Goal: Task Accomplishment & Management: Manage account settings

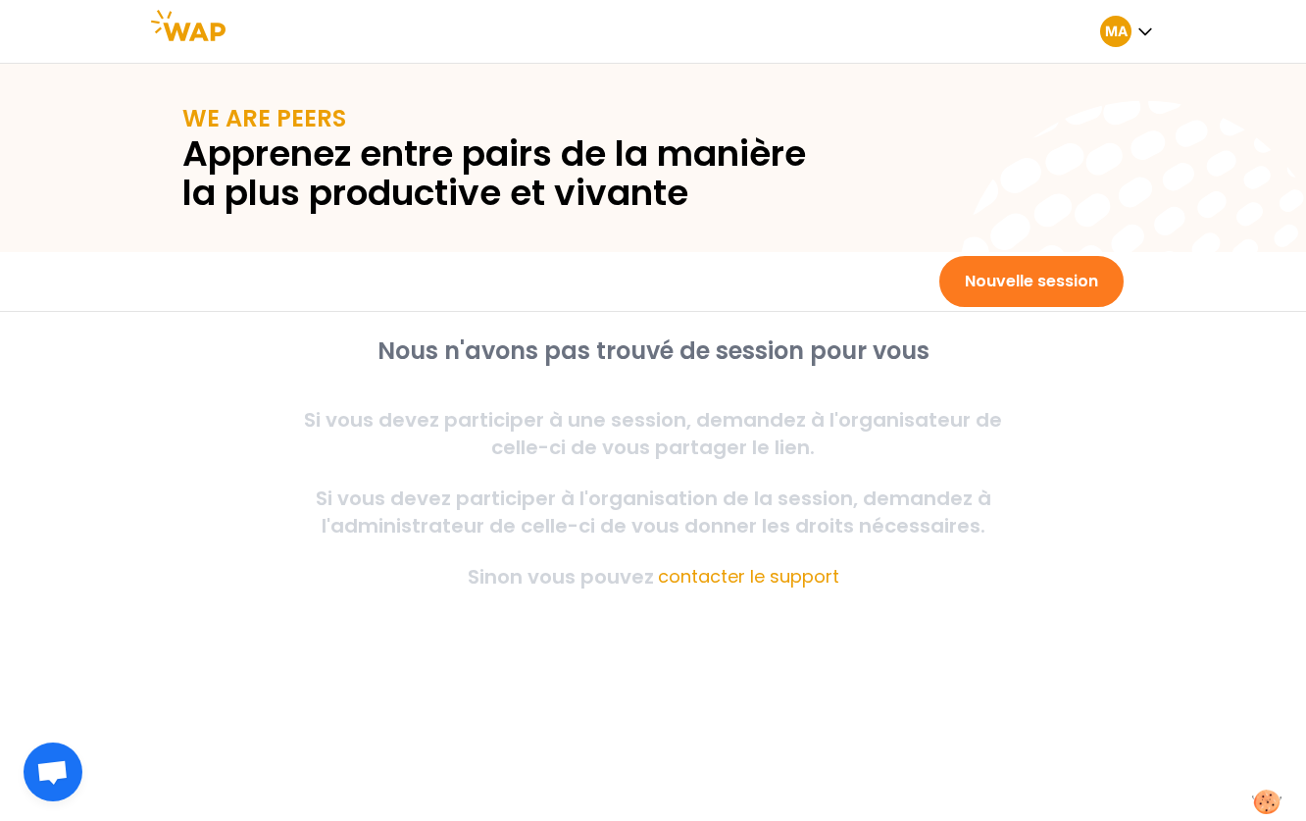
click at [1007, 288] on button "Nouvelle session" at bounding box center [1031, 281] width 184 height 51
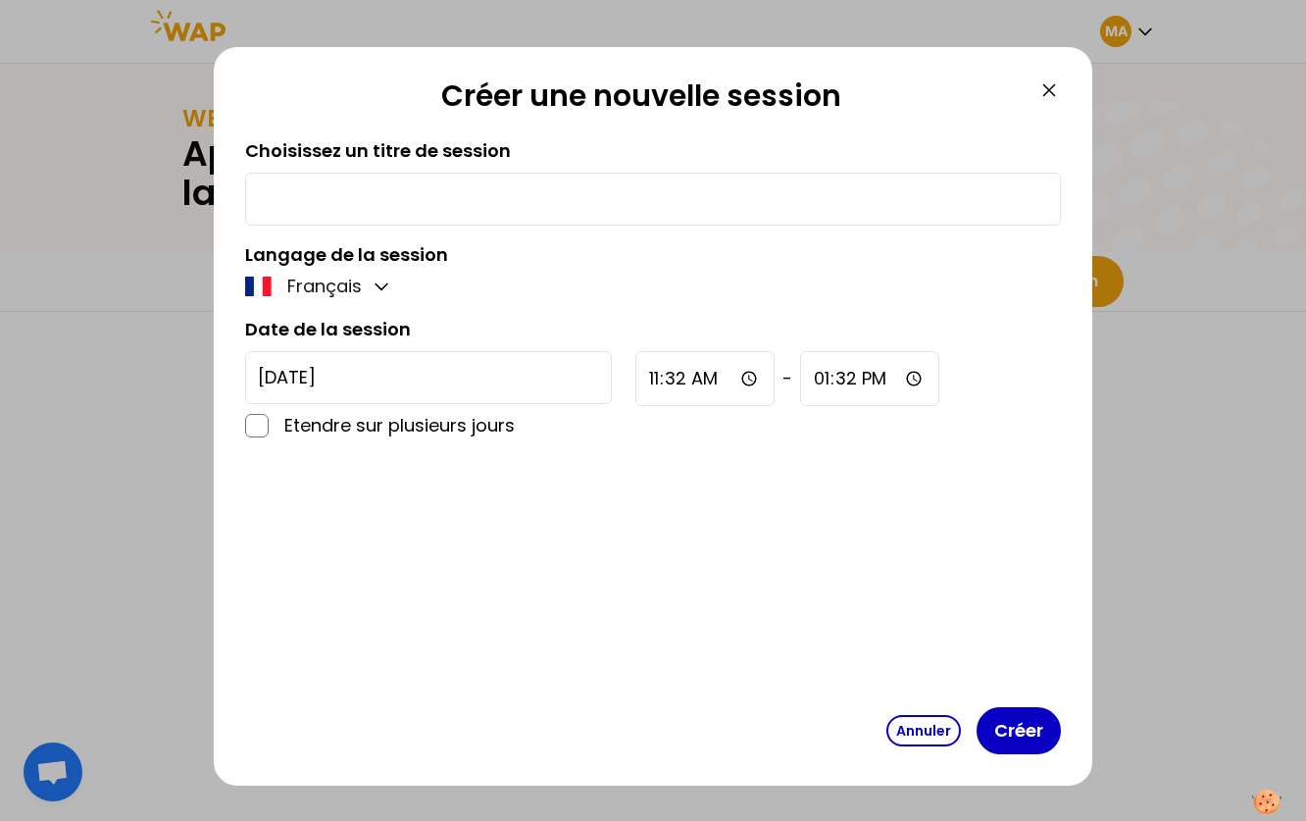
drag, startPoint x: 451, startPoint y: 204, endPoint x: 441, endPoint y: 212, distance: 12.6
click at [451, 204] on input "text" at bounding box center [653, 198] width 790 height 27
type input "test"
click at [1016, 732] on button "Créer" at bounding box center [1019, 730] width 84 height 47
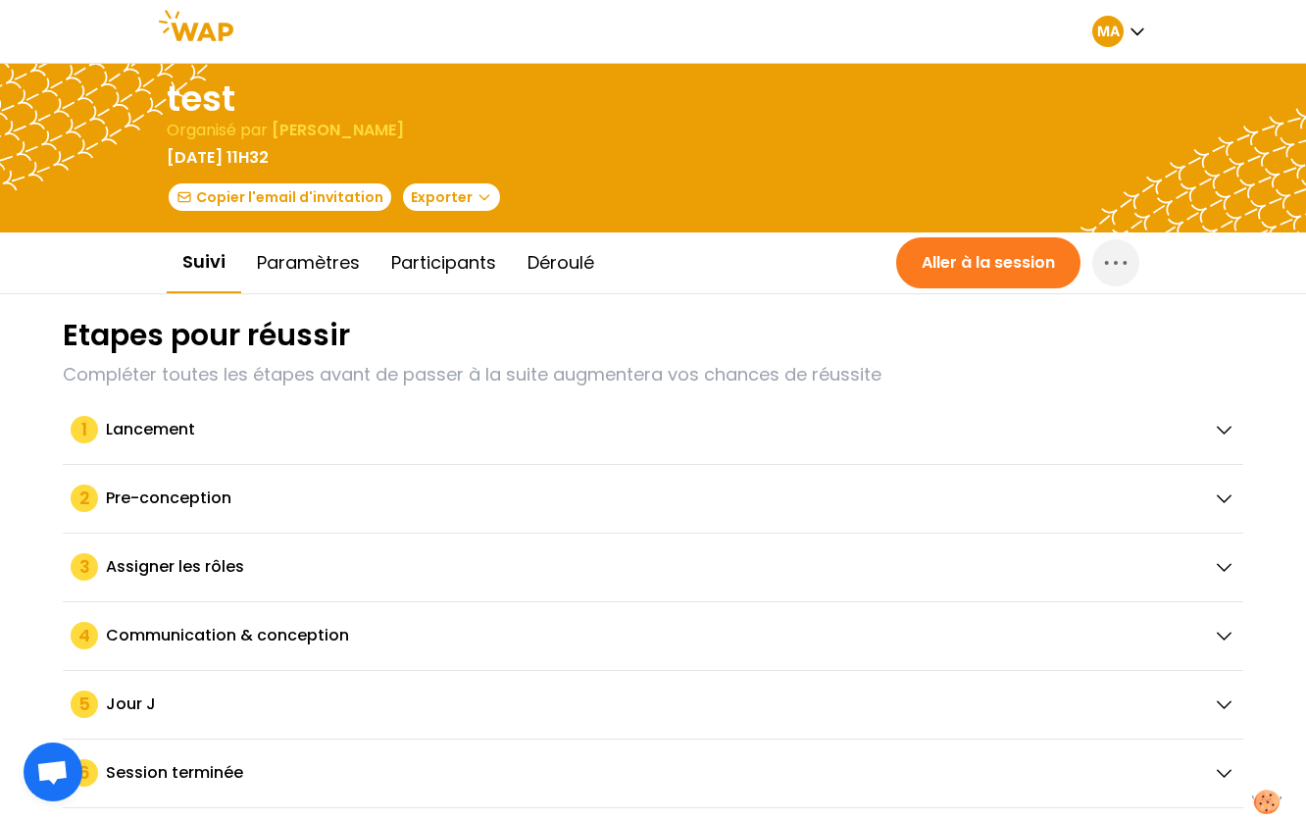
click at [937, 274] on button "Aller à la session" at bounding box center [988, 262] width 184 height 51
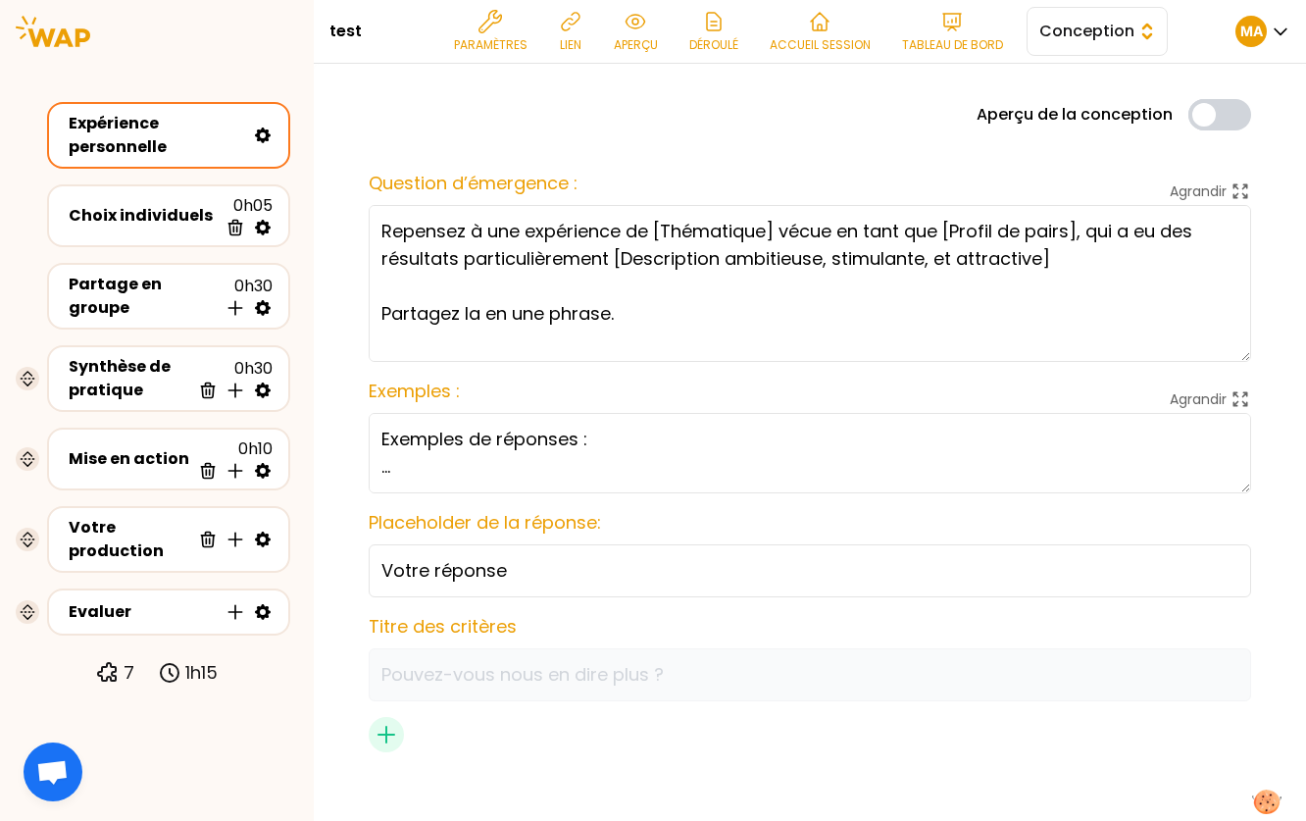
click at [1037, 46] on button "Conception" at bounding box center [1097, 31] width 141 height 49
click at [1031, 116] on li "Facilitation" at bounding box center [1097, 111] width 139 height 31
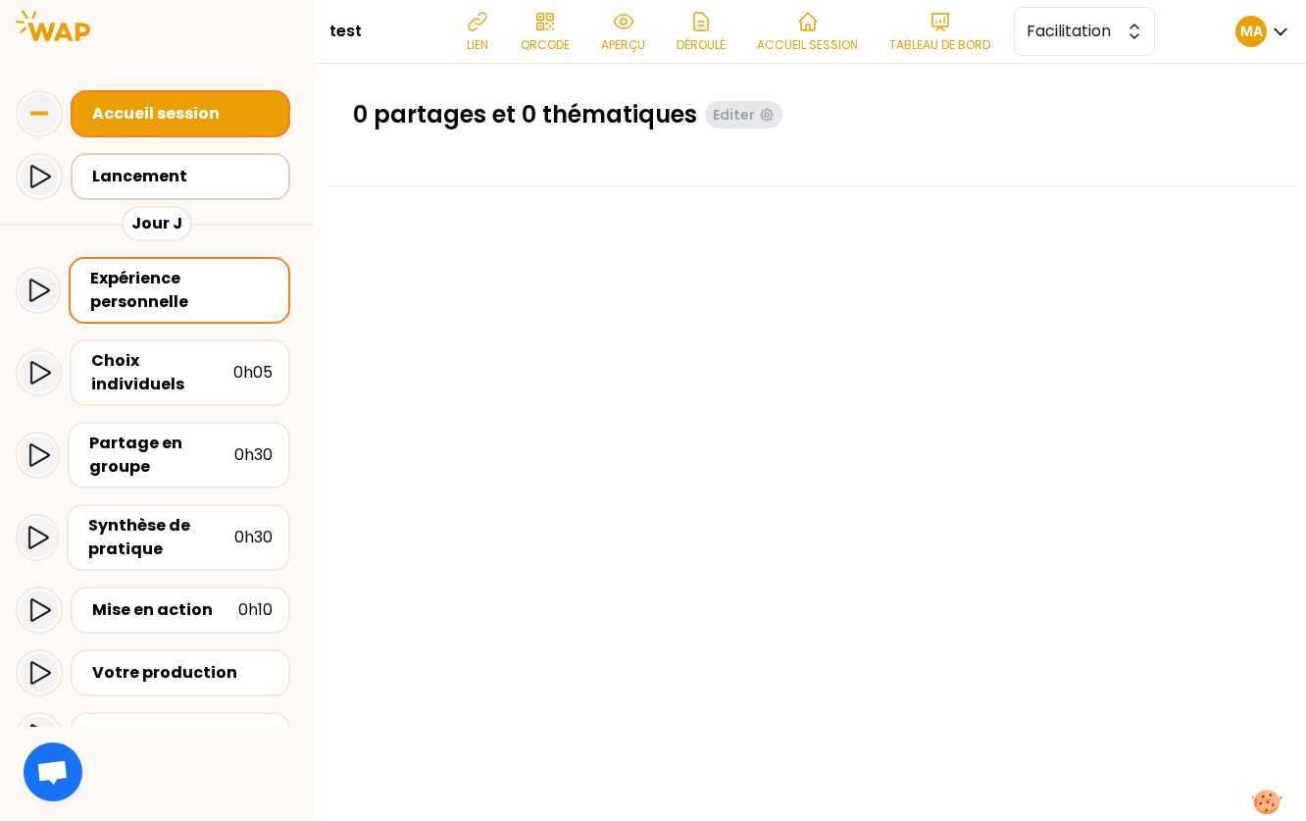
click at [239, 178] on div "Lancement" at bounding box center [186, 177] width 188 height 24
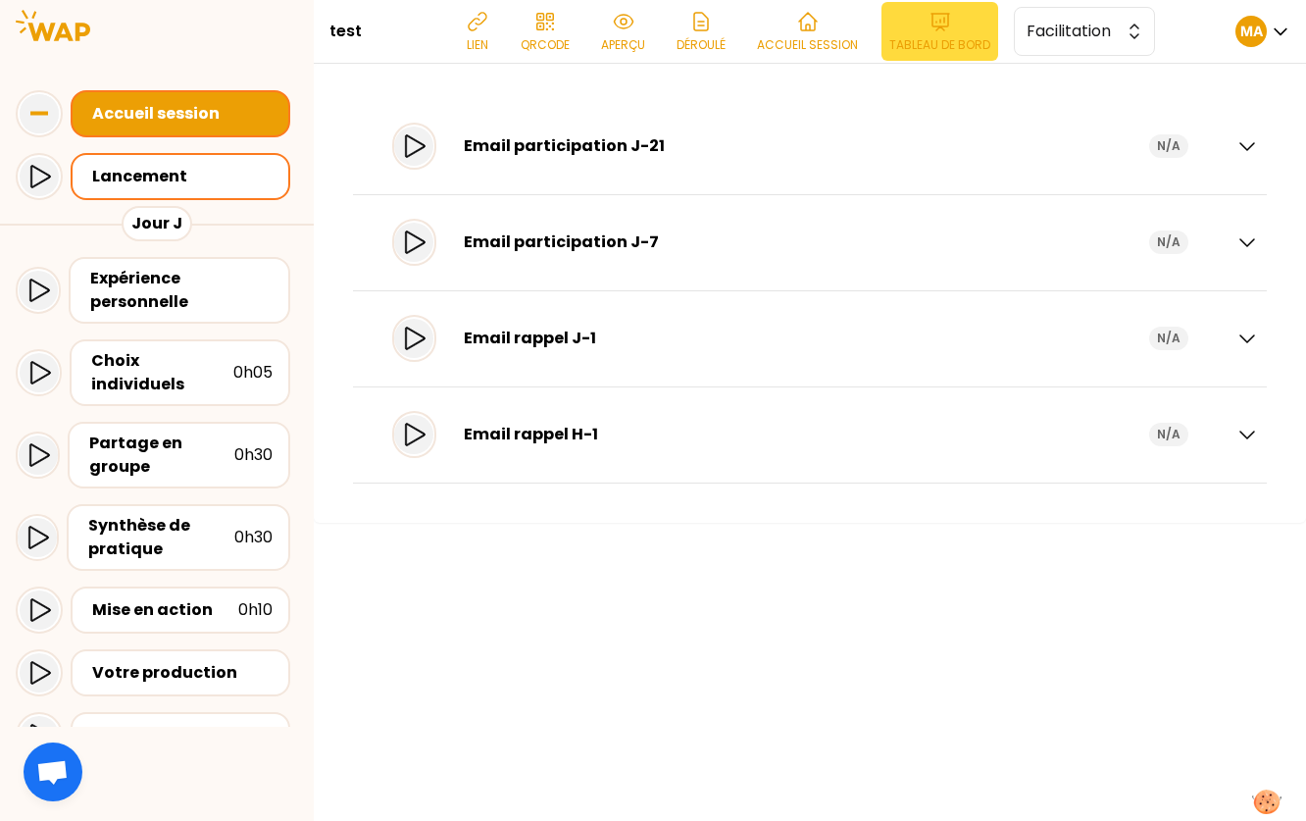
click at [961, 39] on p "Tableau de bord" at bounding box center [939, 45] width 101 height 16
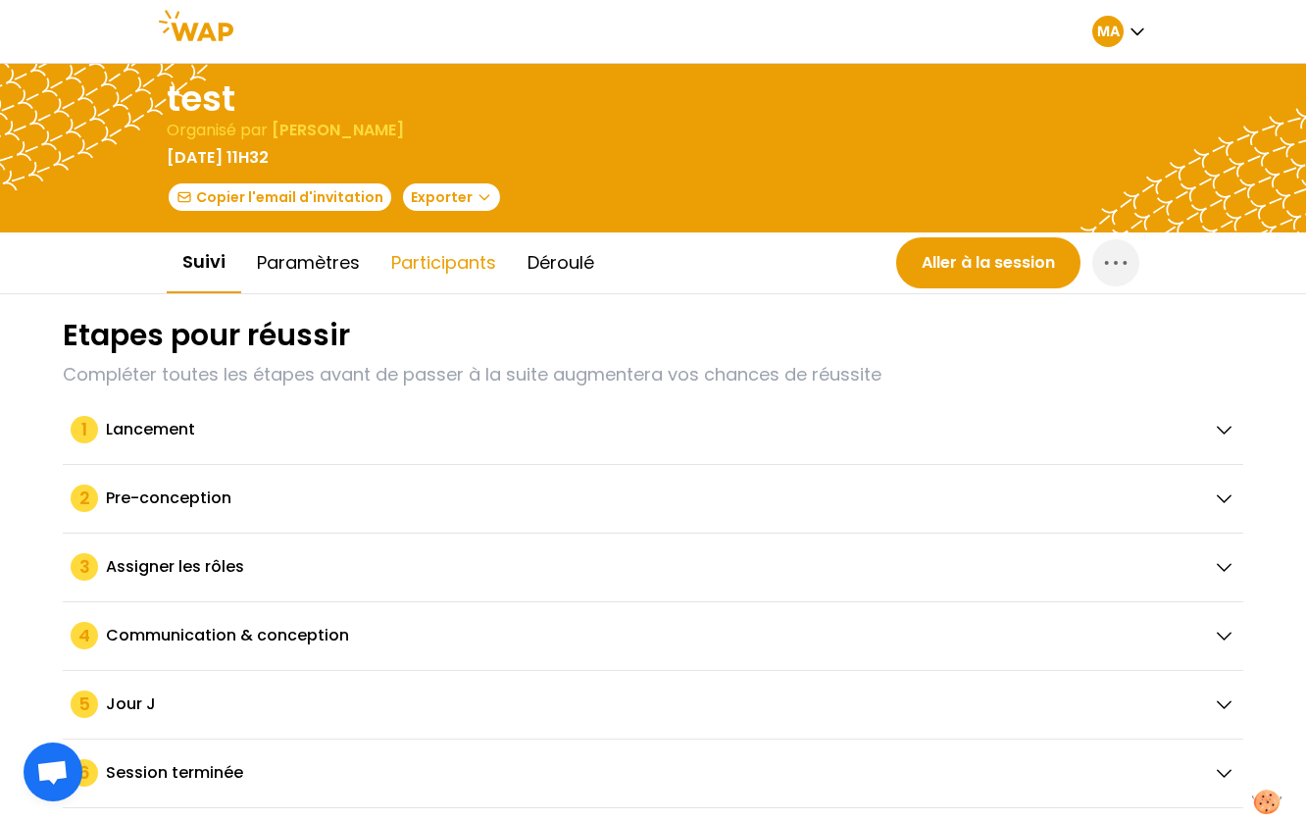
click at [477, 252] on button "Participants" at bounding box center [444, 262] width 136 height 59
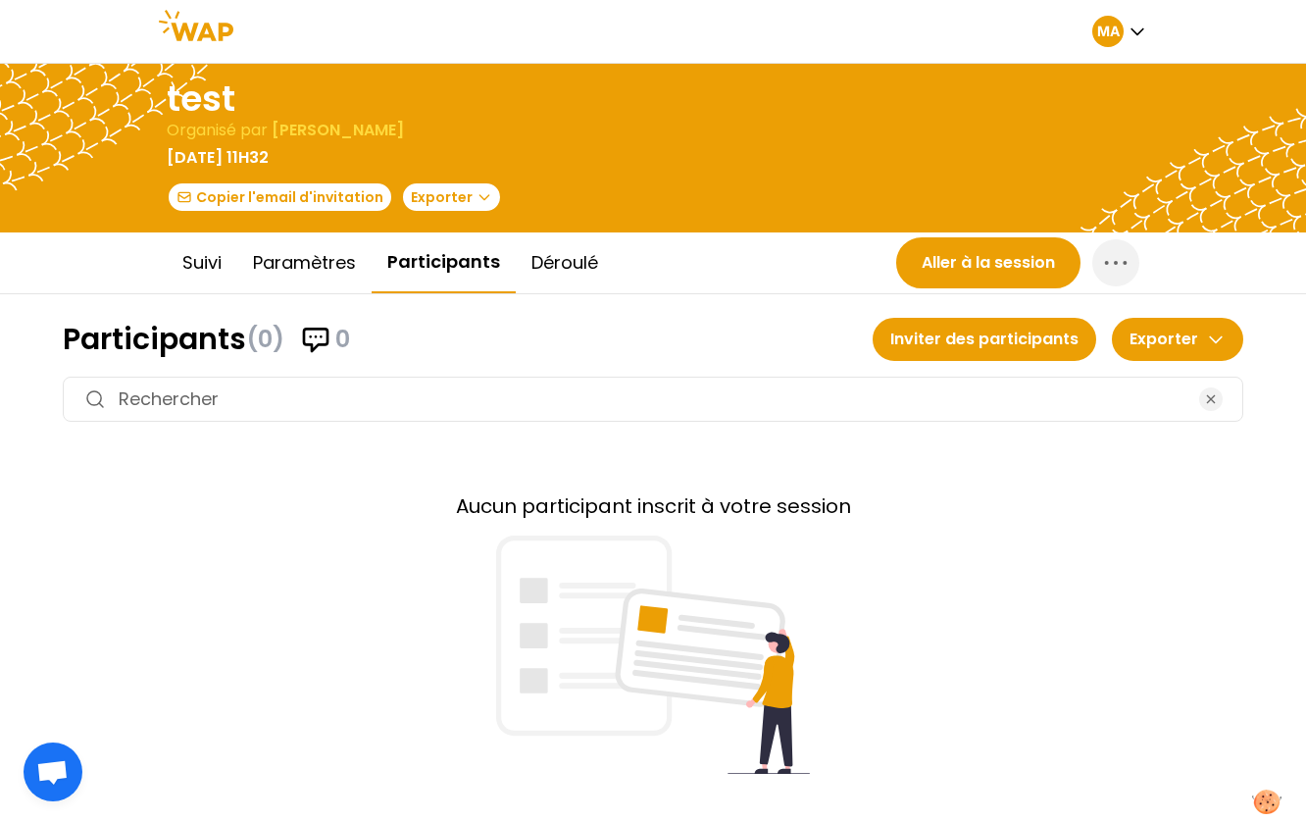
click at [419, 409] on input at bounding box center [653, 398] width 1069 height 27
type input "[PERSON_NAME][EMAIL_ADDRESS][DOMAIN_NAME]"
click at [459, 401] on input "[PERSON_NAME][EMAIL_ADDRESS][DOMAIN_NAME]" at bounding box center [653, 398] width 1069 height 27
click at [459, 402] on input "[PERSON_NAME][EMAIL_ADDRESS][DOMAIN_NAME]" at bounding box center [653, 398] width 1069 height 27
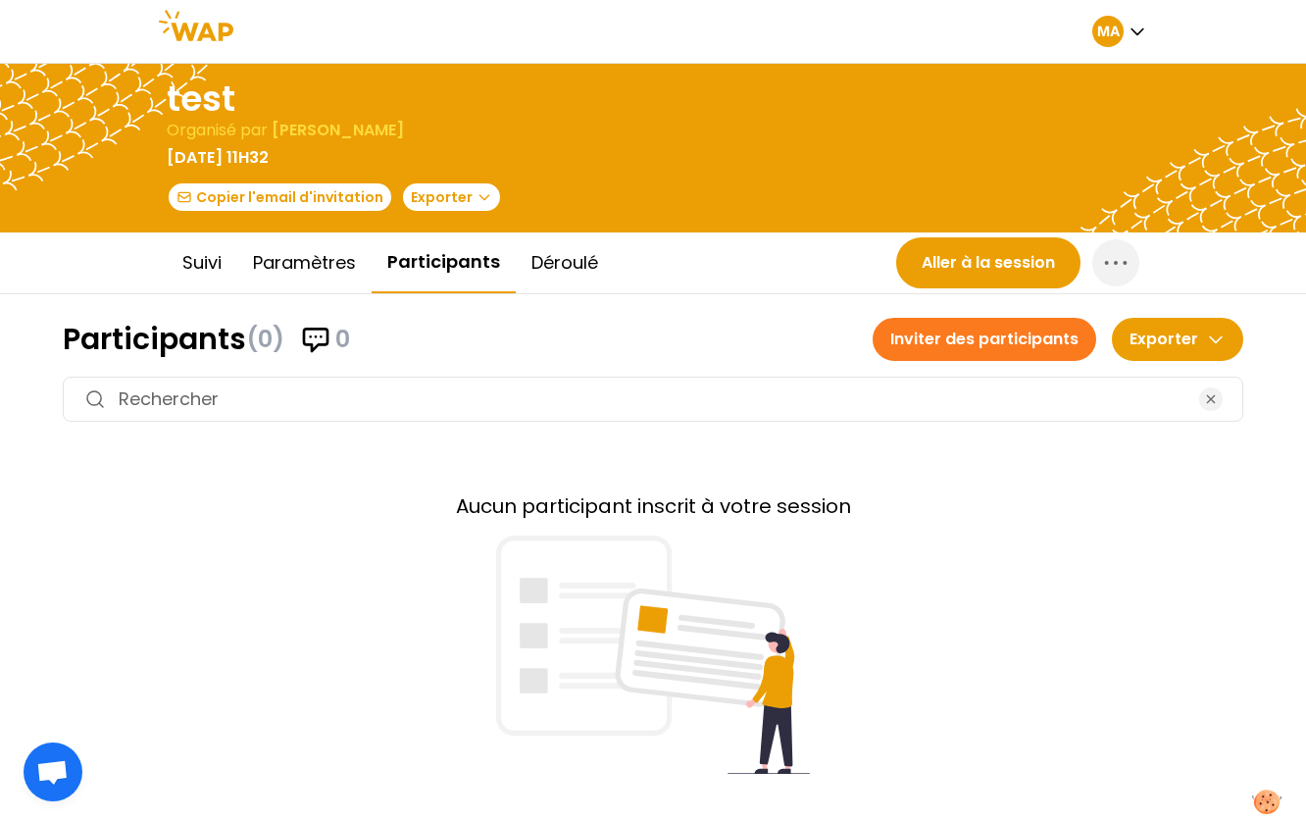
click at [947, 335] on button "Inviter des participants" at bounding box center [985, 339] width 224 height 43
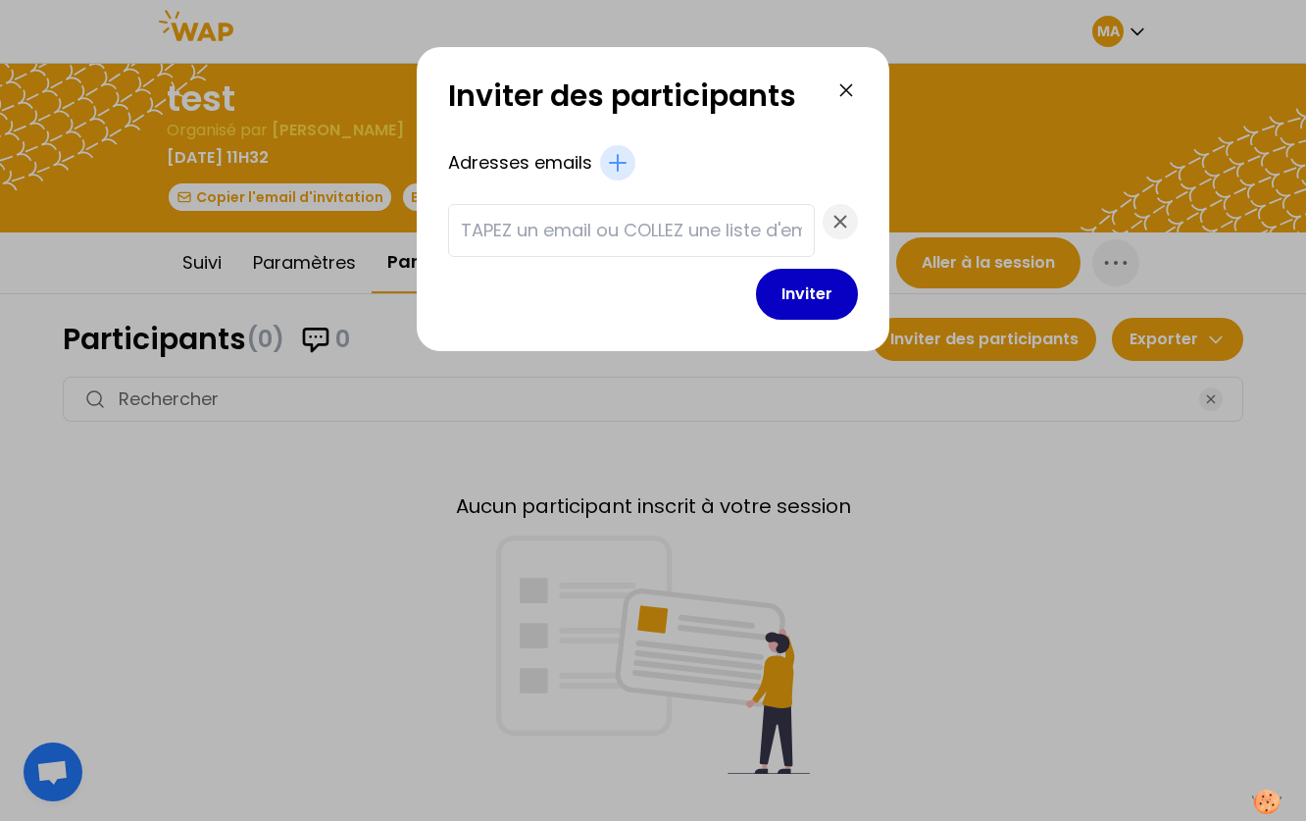
click at [617, 230] on input "text" at bounding box center [631, 230] width 341 height 27
paste input "[PERSON_NAME][EMAIL_ADDRESS][DOMAIN_NAME]"
click at [717, 233] on input "[PERSON_NAME][EMAIL_ADDRESS][DOMAIN_NAME]" at bounding box center [631, 230] width 341 height 27
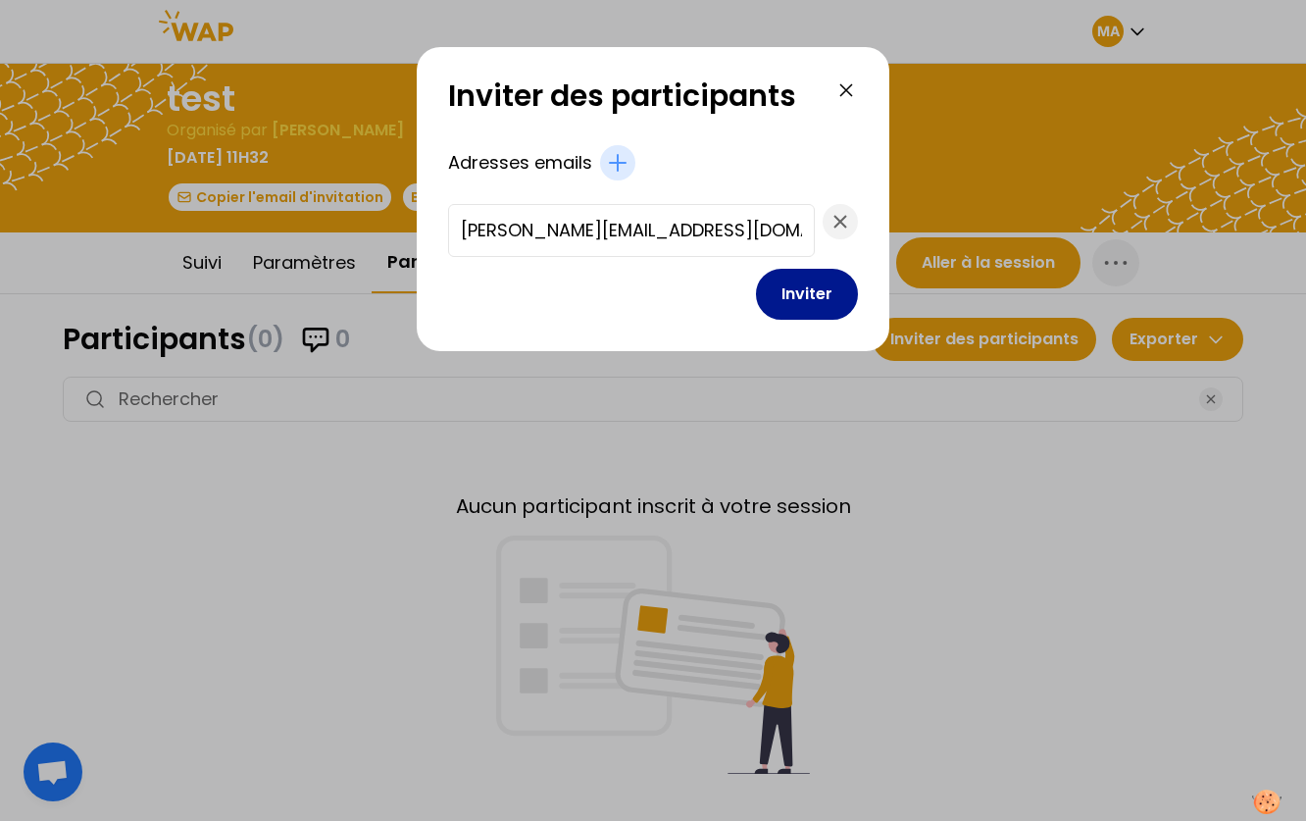
type input "[PERSON_NAME][EMAIL_ADDRESS][DOMAIN_NAME]"
click at [827, 295] on button "Inviter" at bounding box center [807, 294] width 102 height 51
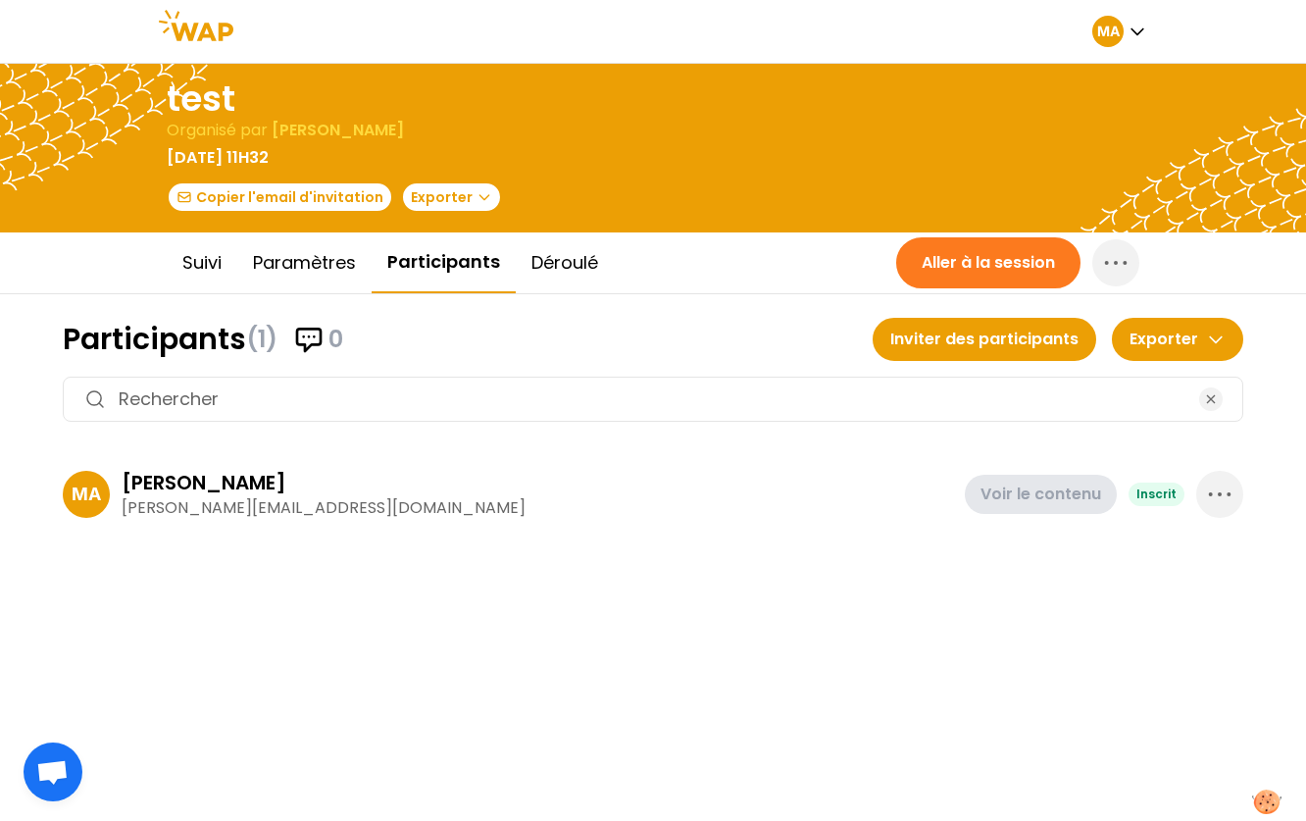
click at [997, 265] on button "Aller à la session" at bounding box center [988, 262] width 184 height 51
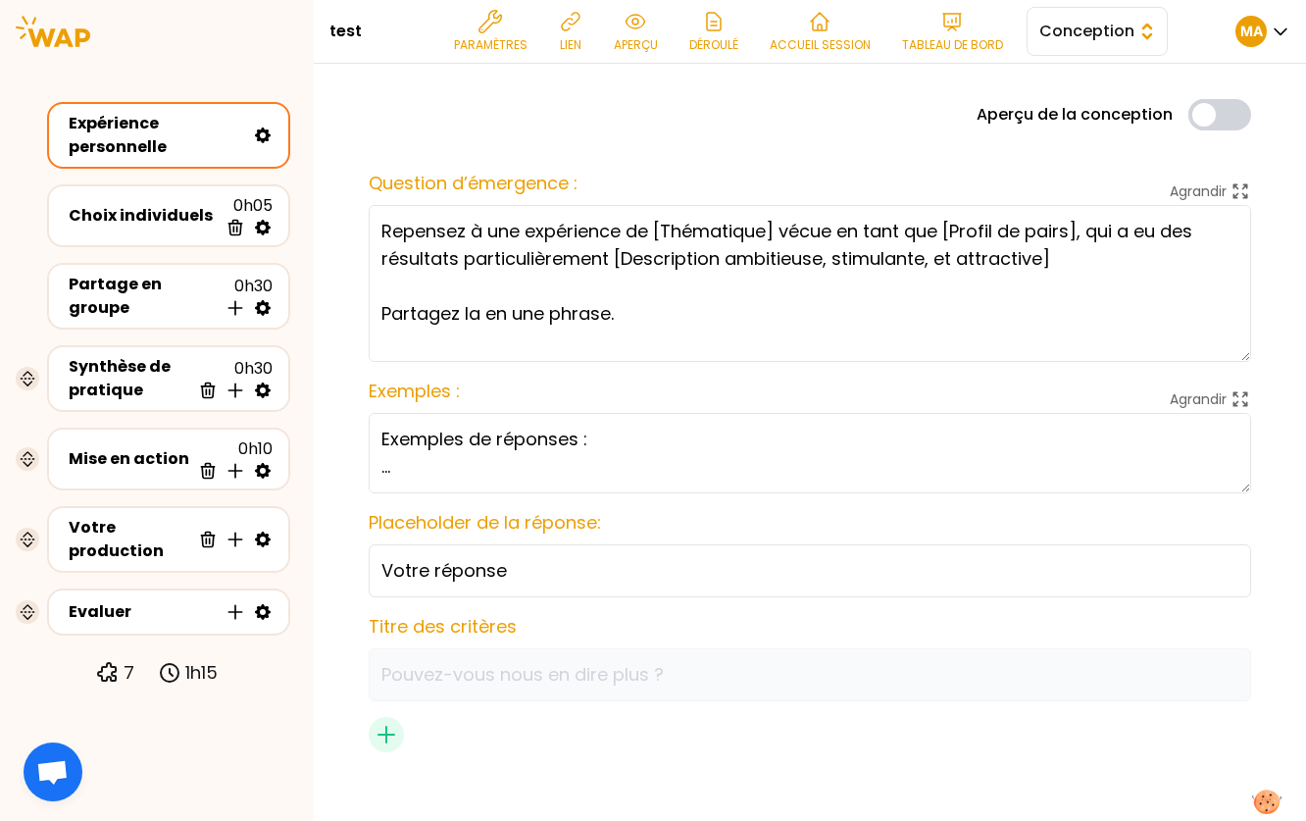
click at [1096, 30] on span "Conception" at bounding box center [1083, 32] width 88 height 24
click at [1085, 115] on span "Facilitation" at bounding box center [1109, 112] width 84 height 24
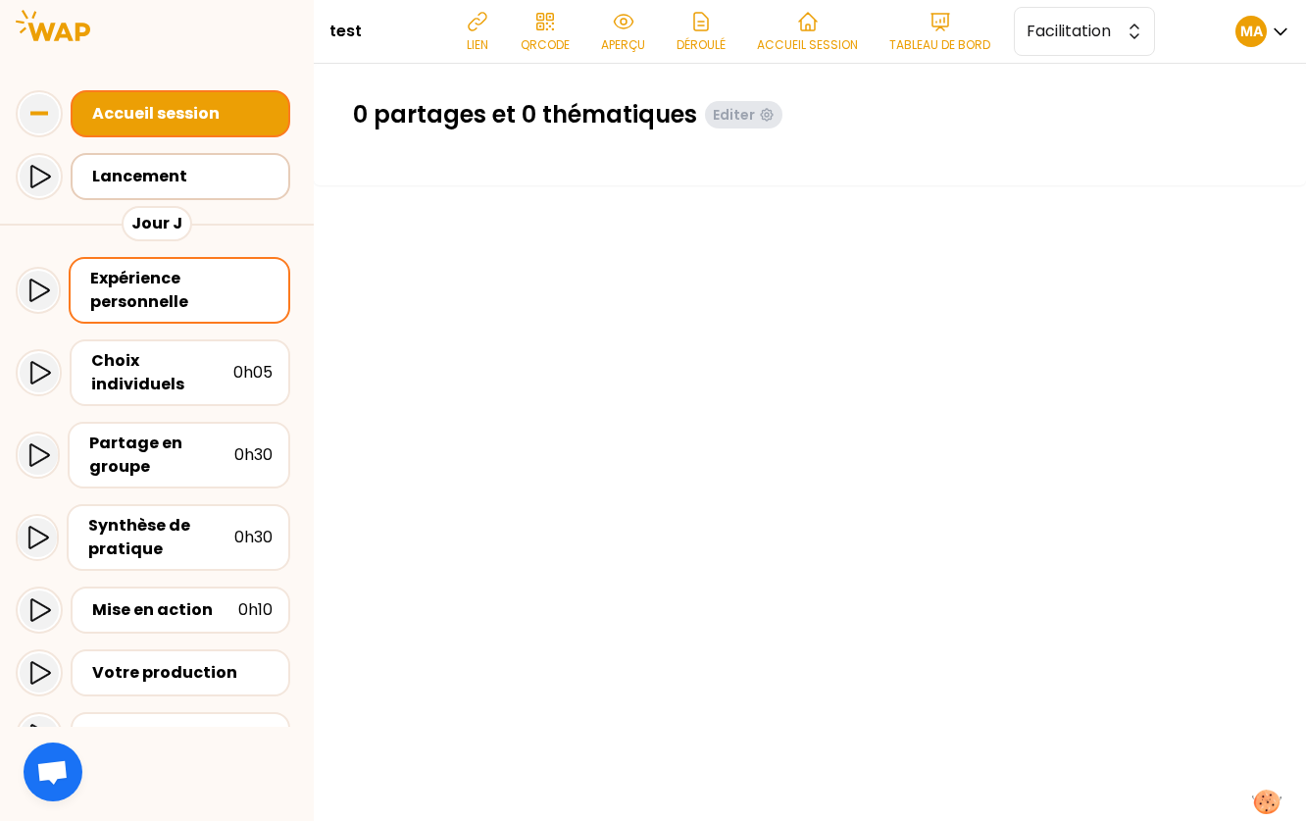
click at [197, 184] on div "Lancement" at bounding box center [186, 177] width 188 height 24
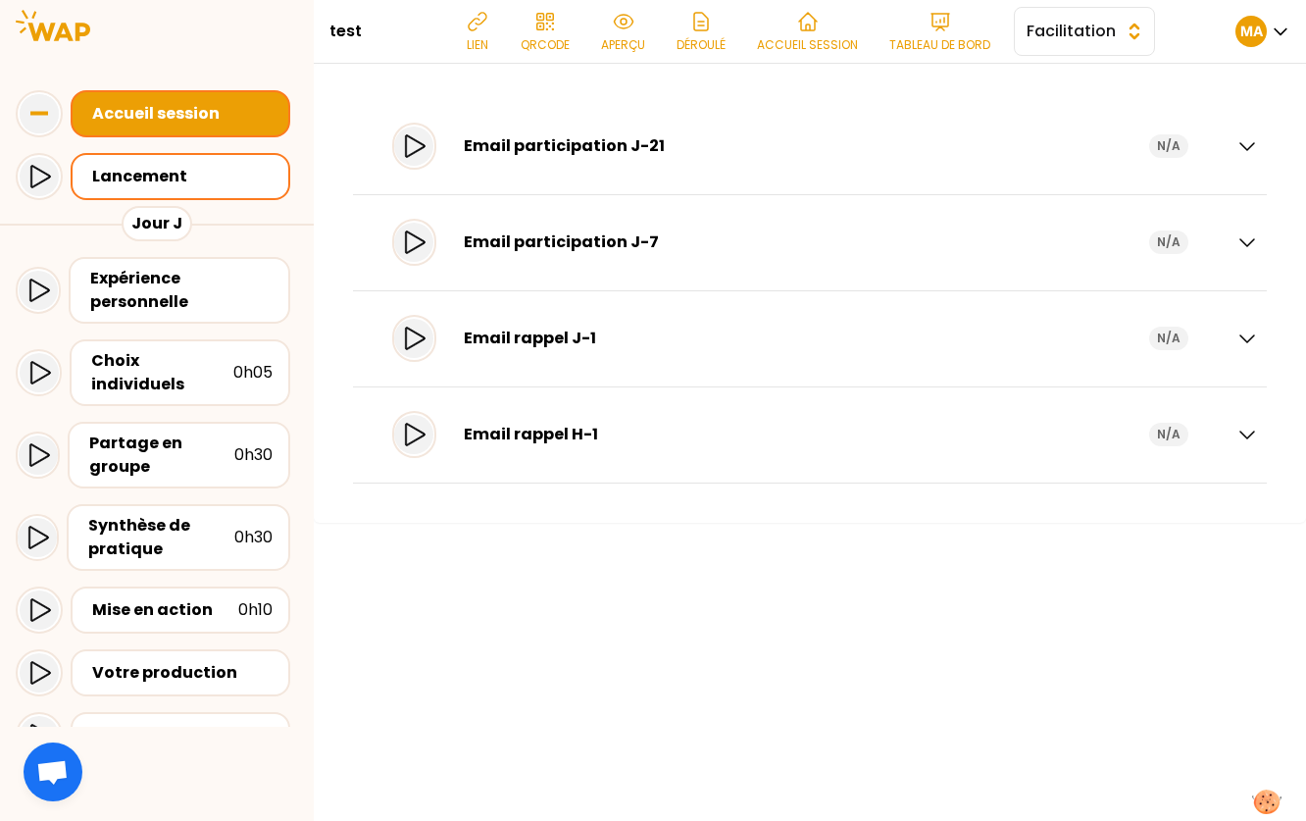
click at [1047, 46] on button "Facilitation" at bounding box center [1084, 31] width 141 height 49
drag, startPoint x: 1053, startPoint y: 74, endPoint x: 941, endPoint y: 91, distance: 113.2
click at [1053, 74] on li "Conception" at bounding box center [1084, 80] width 139 height 31
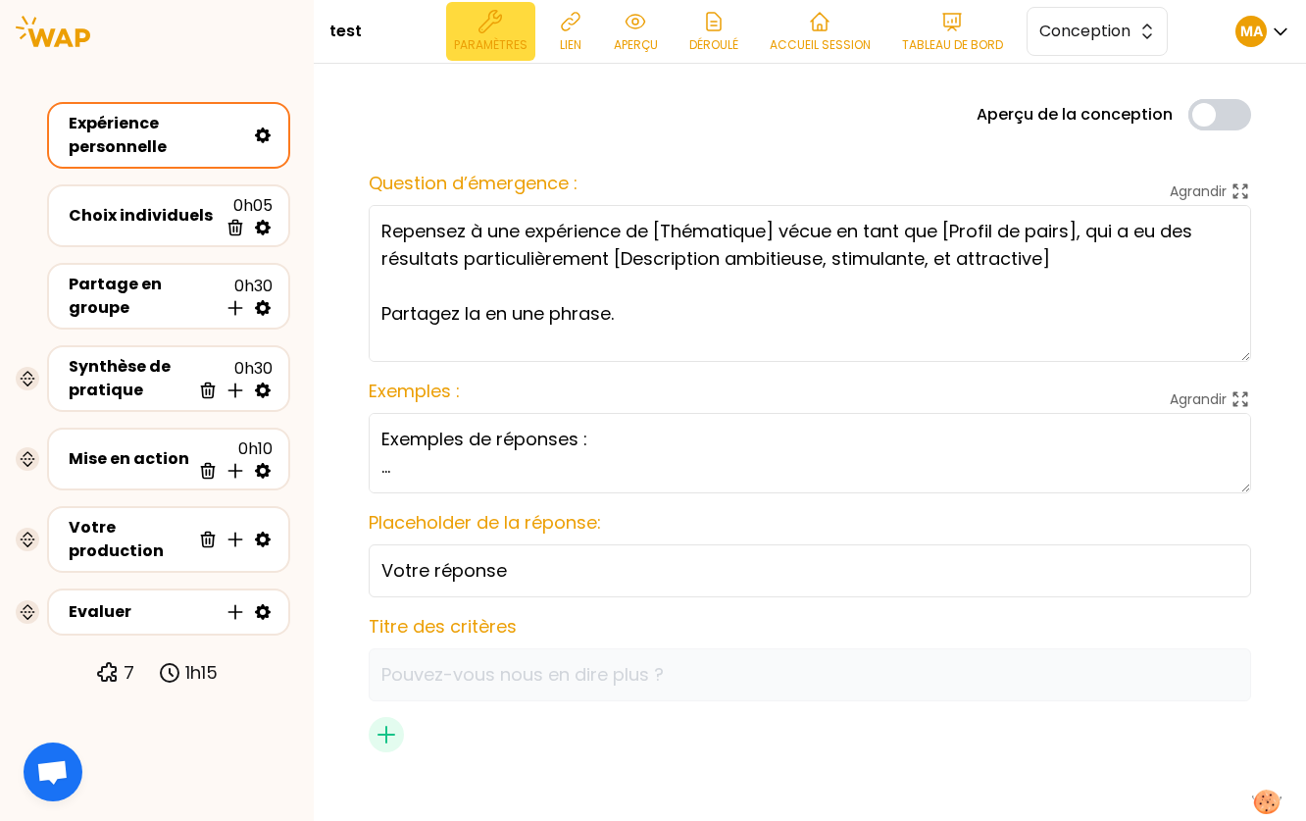
click at [494, 41] on p "Paramètres" at bounding box center [491, 45] width 74 height 16
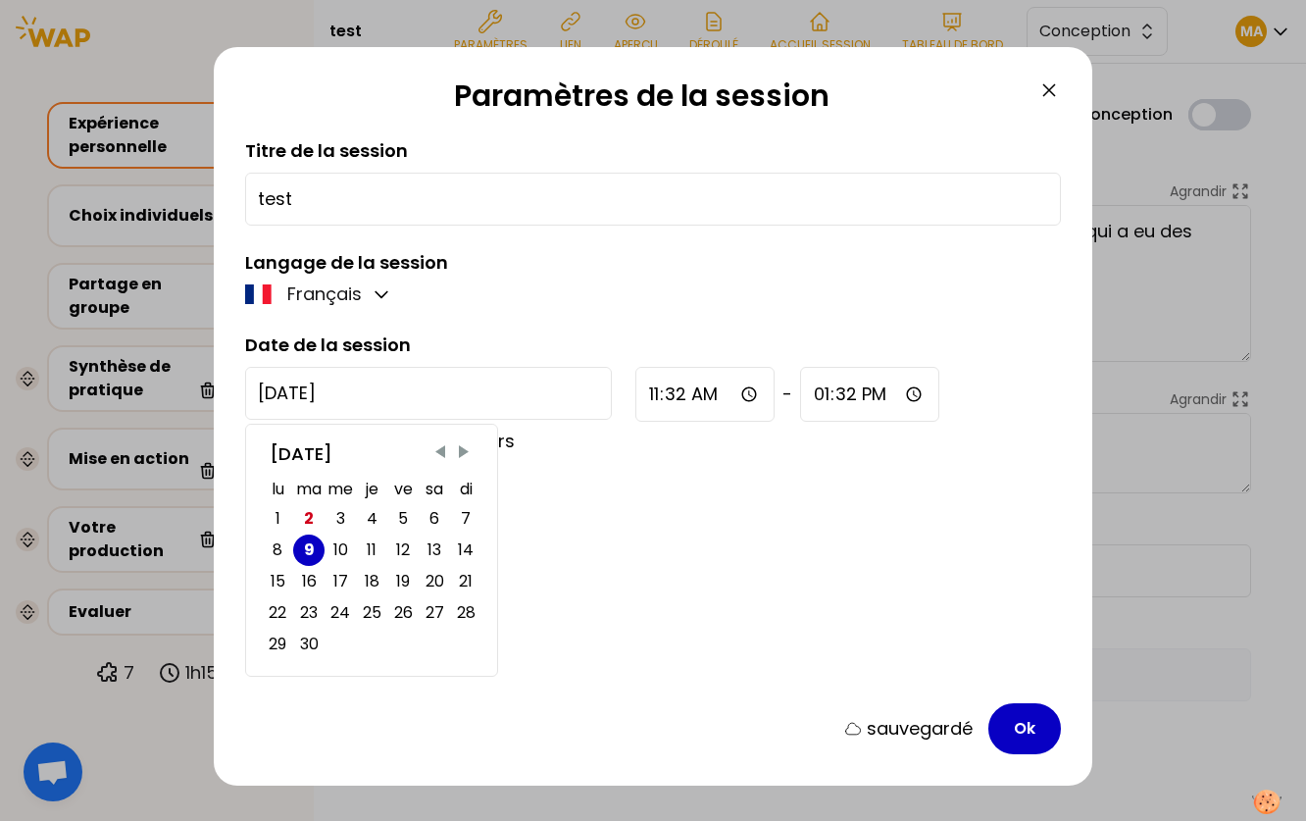
click at [377, 400] on input "[DATE]" at bounding box center [428, 393] width 367 height 53
click at [307, 612] on div "23" at bounding box center [309, 612] width 18 height 27
type input "[DATE]"
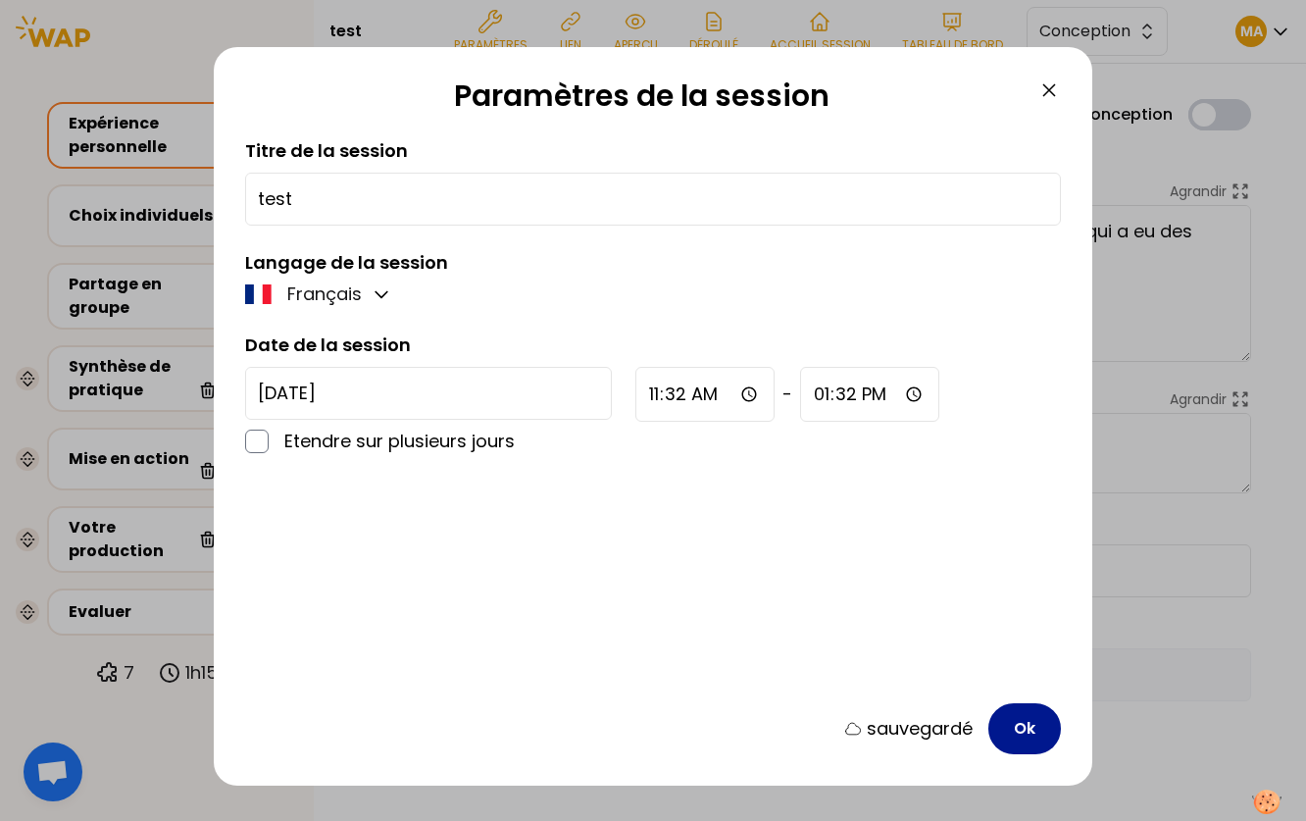
click at [1014, 729] on button "Ok" at bounding box center [1024, 728] width 73 height 51
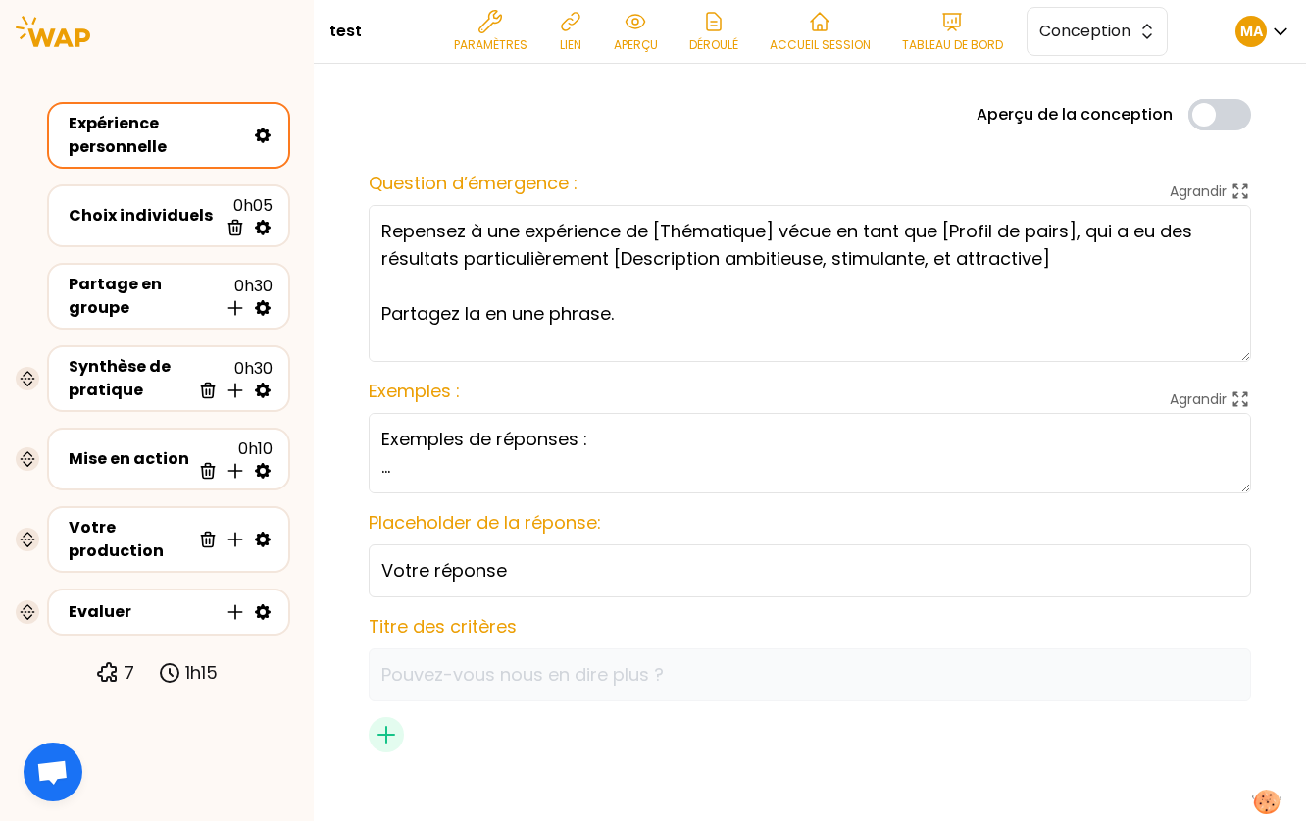
click at [1114, 38] on span "Conception" at bounding box center [1083, 32] width 88 height 24
click at [1093, 110] on span "Facilitation" at bounding box center [1109, 112] width 84 height 24
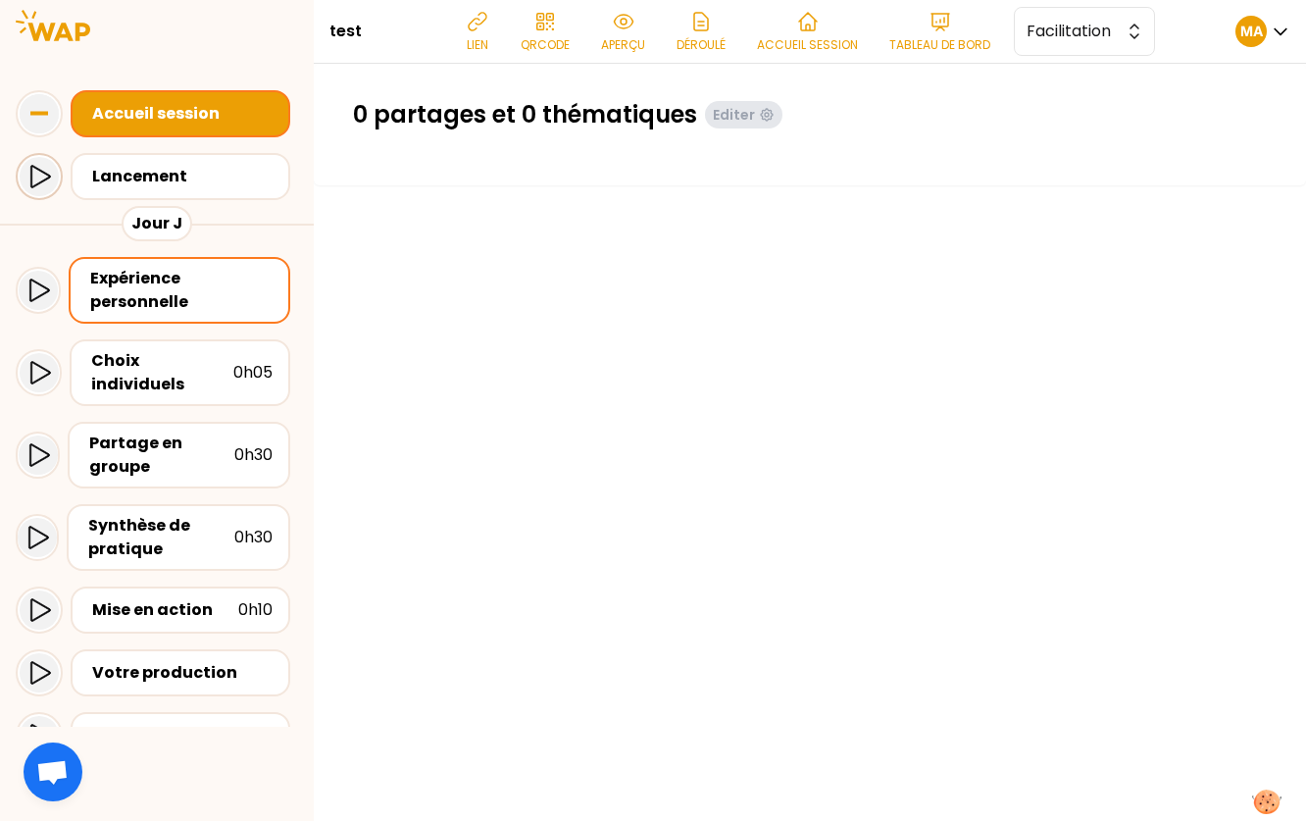
click at [33, 175] on icon at bounding box center [39, 177] width 24 height 24
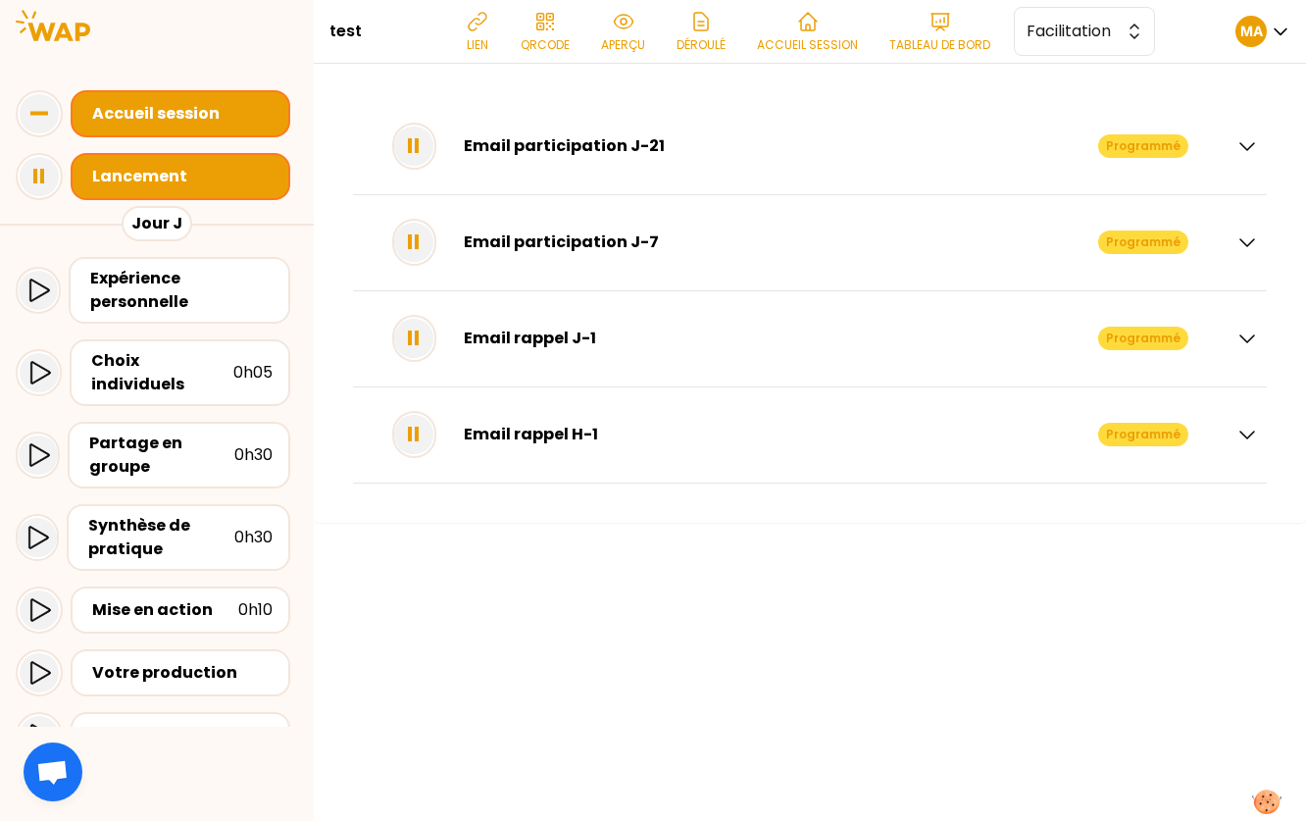
click at [585, 142] on div "Email participation J-21" at bounding box center [781, 146] width 634 height 24
click at [1246, 138] on icon "button" at bounding box center [1247, 146] width 24 height 24
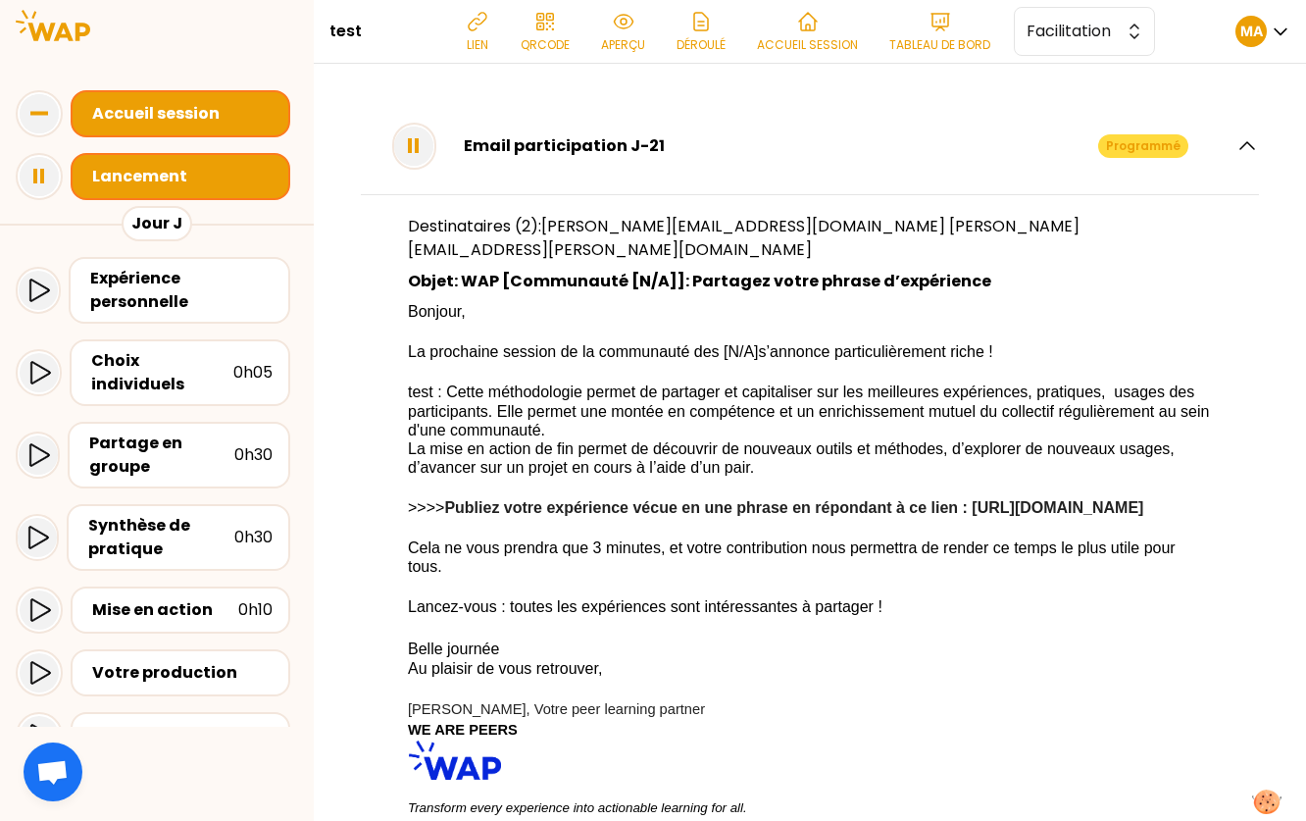
click at [726, 516] on strong "Publiez votre expérience vécue en une phrase en répondant à ce lien : [URL][DOM…" at bounding box center [793, 507] width 699 height 17
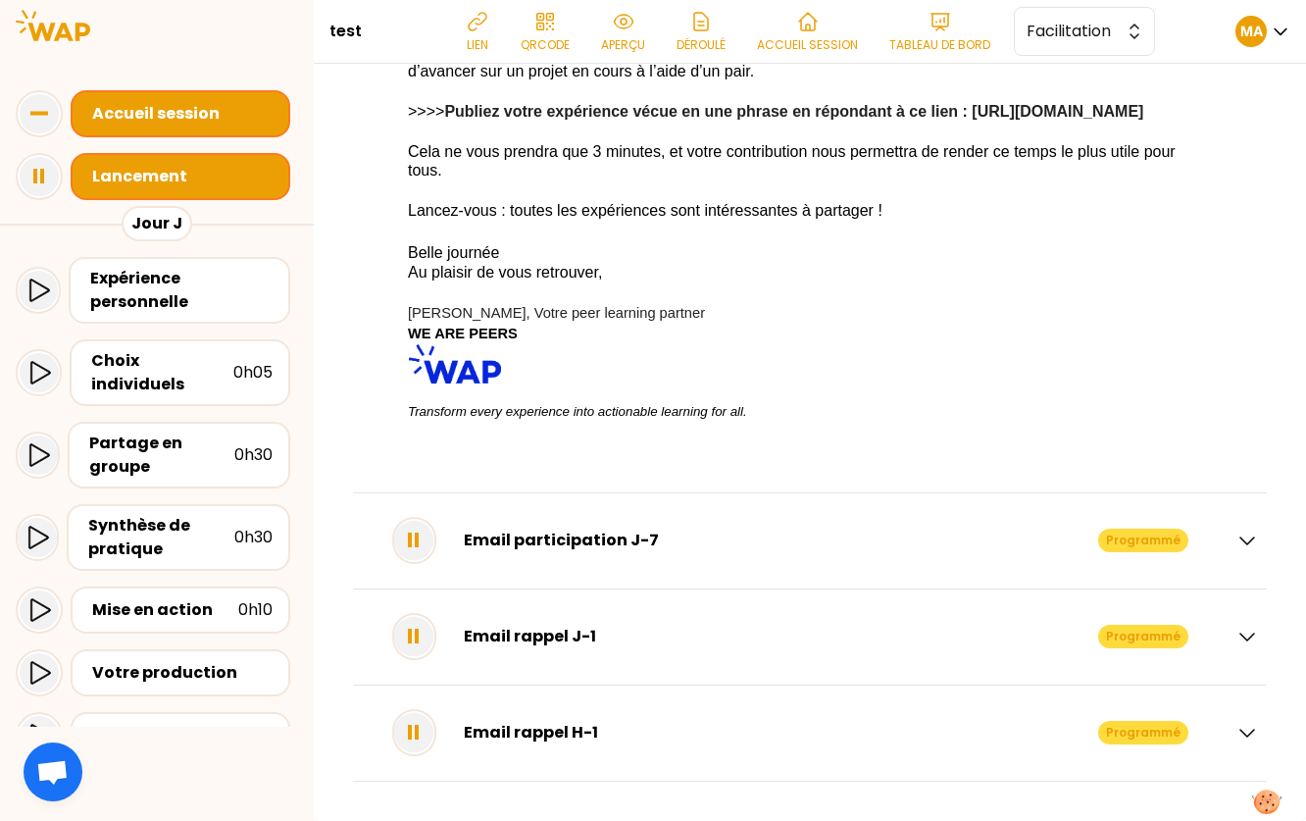
scroll to position [415, 0]
click at [1067, 32] on span "Facilitation" at bounding box center [1071, 32] width 88 height 24
click at [946, 28] on icon at bounding box center [941, 22] width 24 height 24
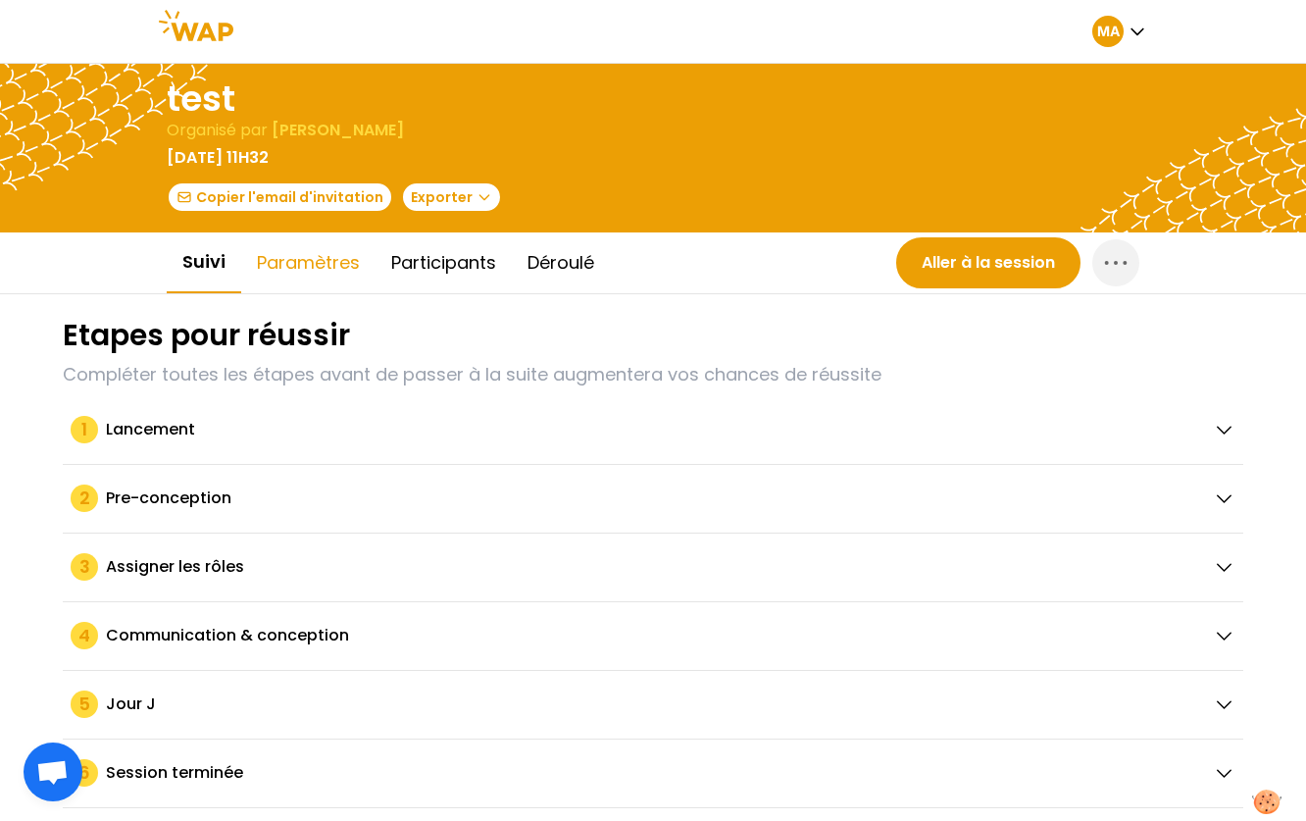
click at [302, 268] on button "Paramètres" at bounding box center [308, 262] width 134 height 59
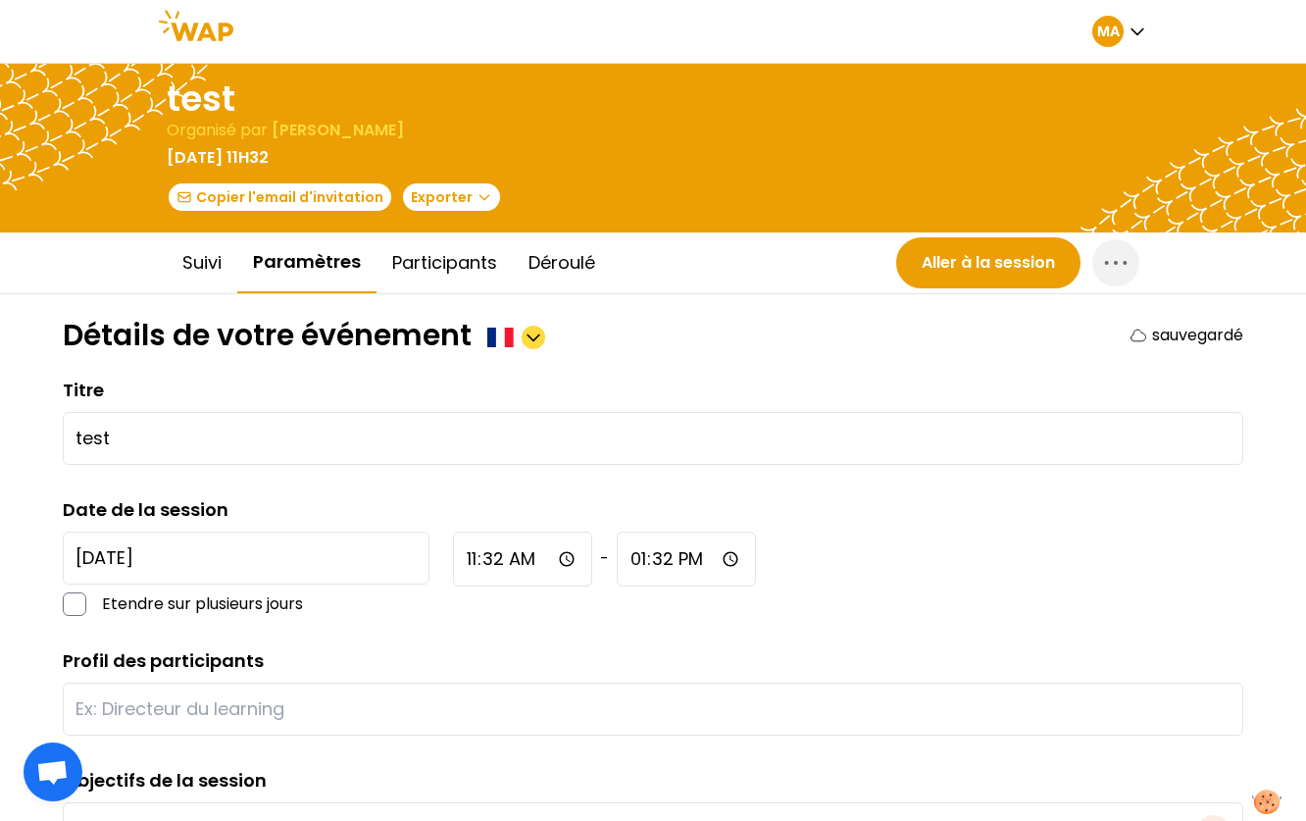
click at [531, 339] on icon "button" at bounding box center [534, 338] width 20 height 20
click at [502, 379] on span "Anglais" at bounding box center [497, 383] width 64 height 27
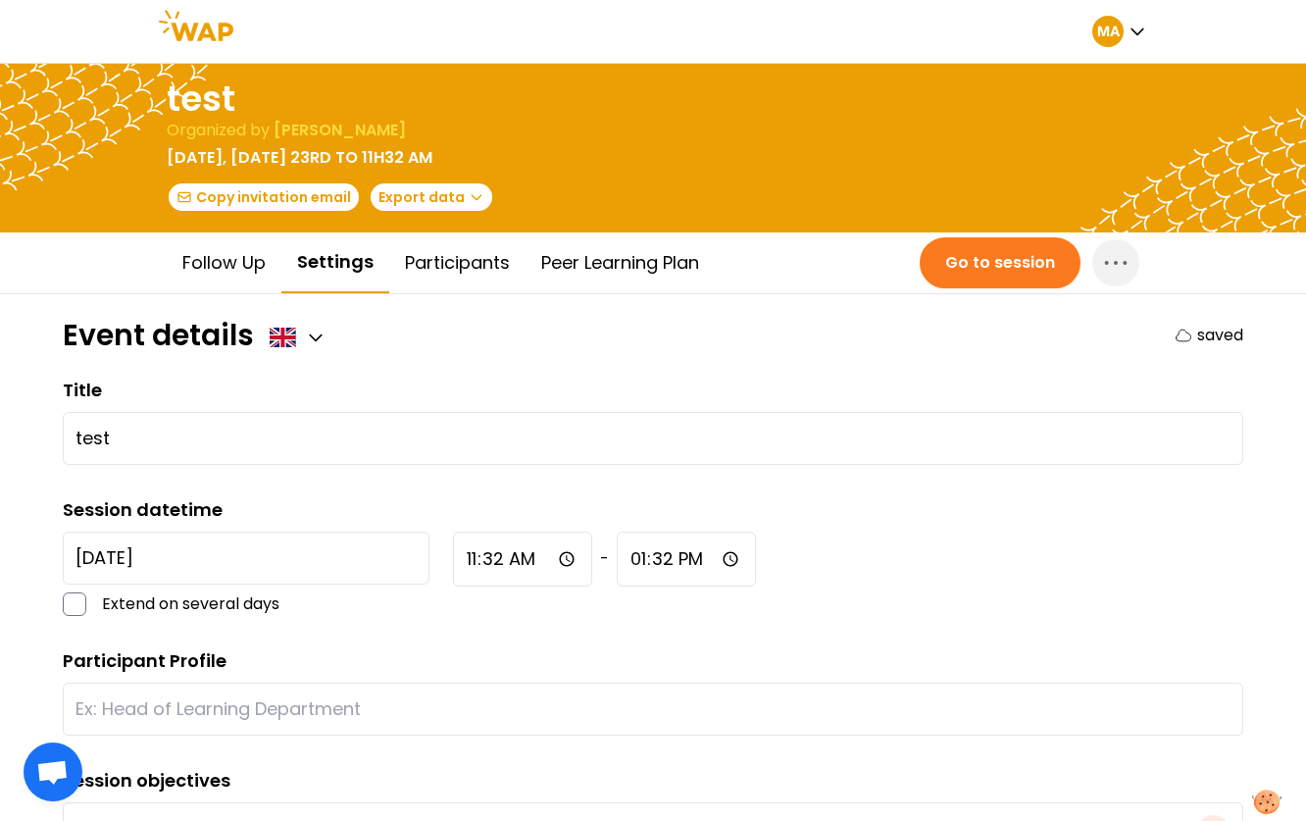
click at [932, 263] on button "Go to session" at bounding box center [1000, 262] width 161 height 51
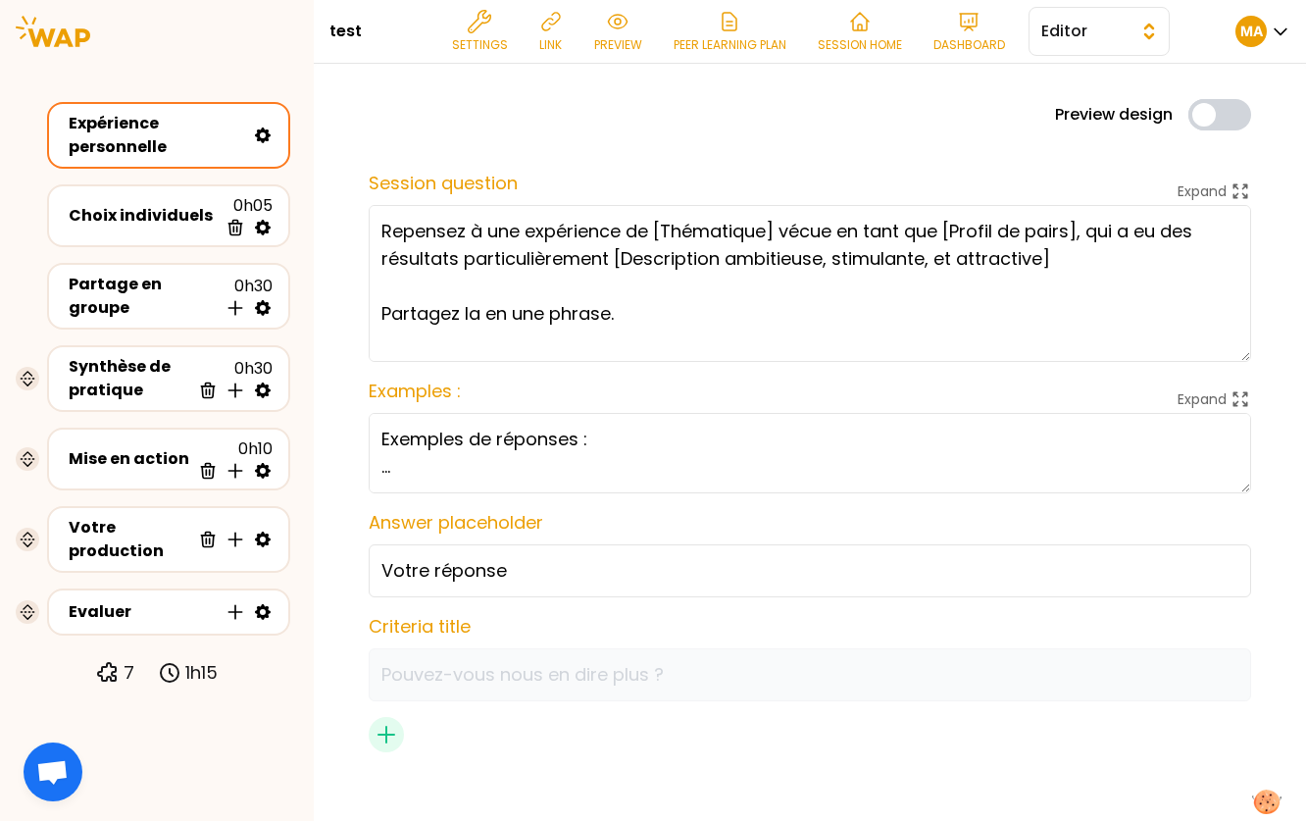
click at [1087, 33] on span "Editor" at bounding box center [1085, 32] width 88 height 24
click at [1079, 110] on span "Facilitator" at bounding box center [1111, 112] width 84 height 24
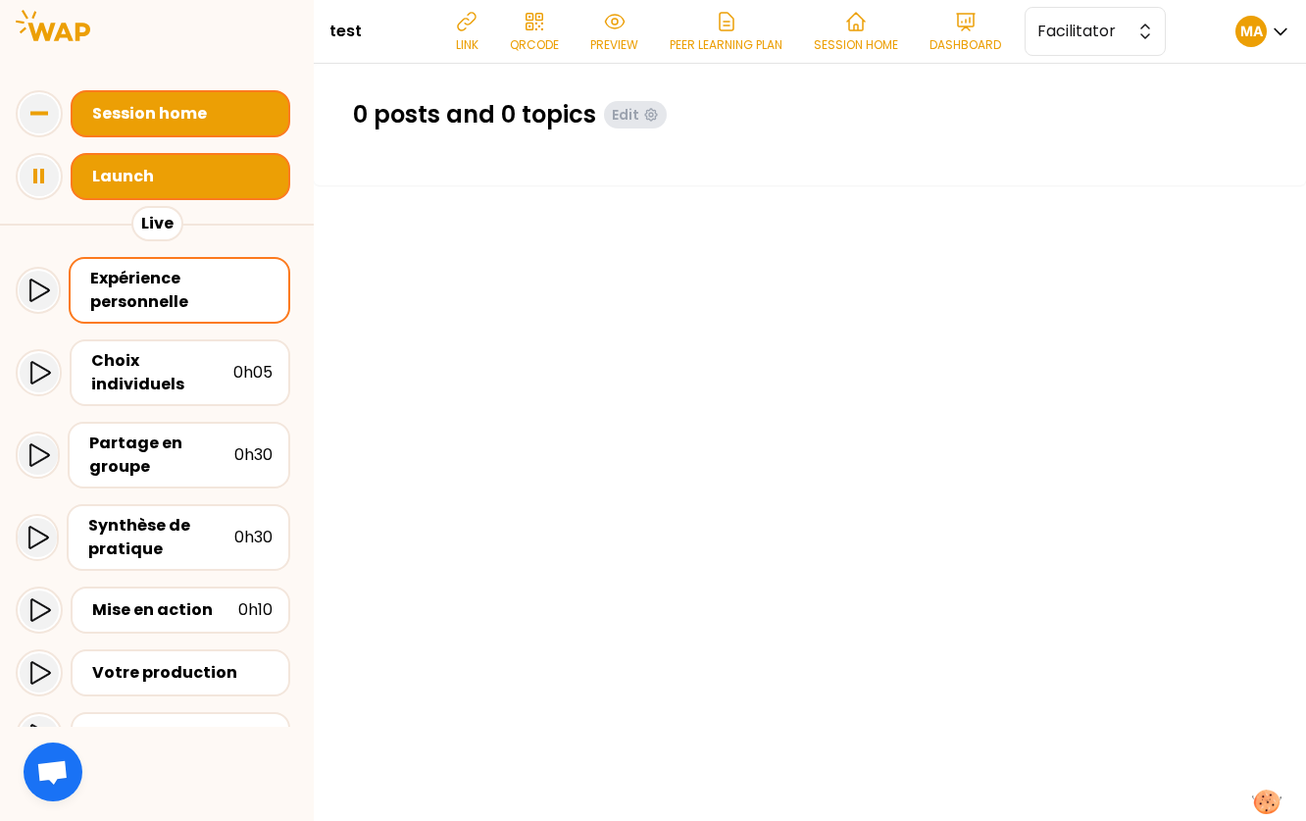
click at [162, 181] on div "Launch" at bounding box center [186, 177] width 188 height 24
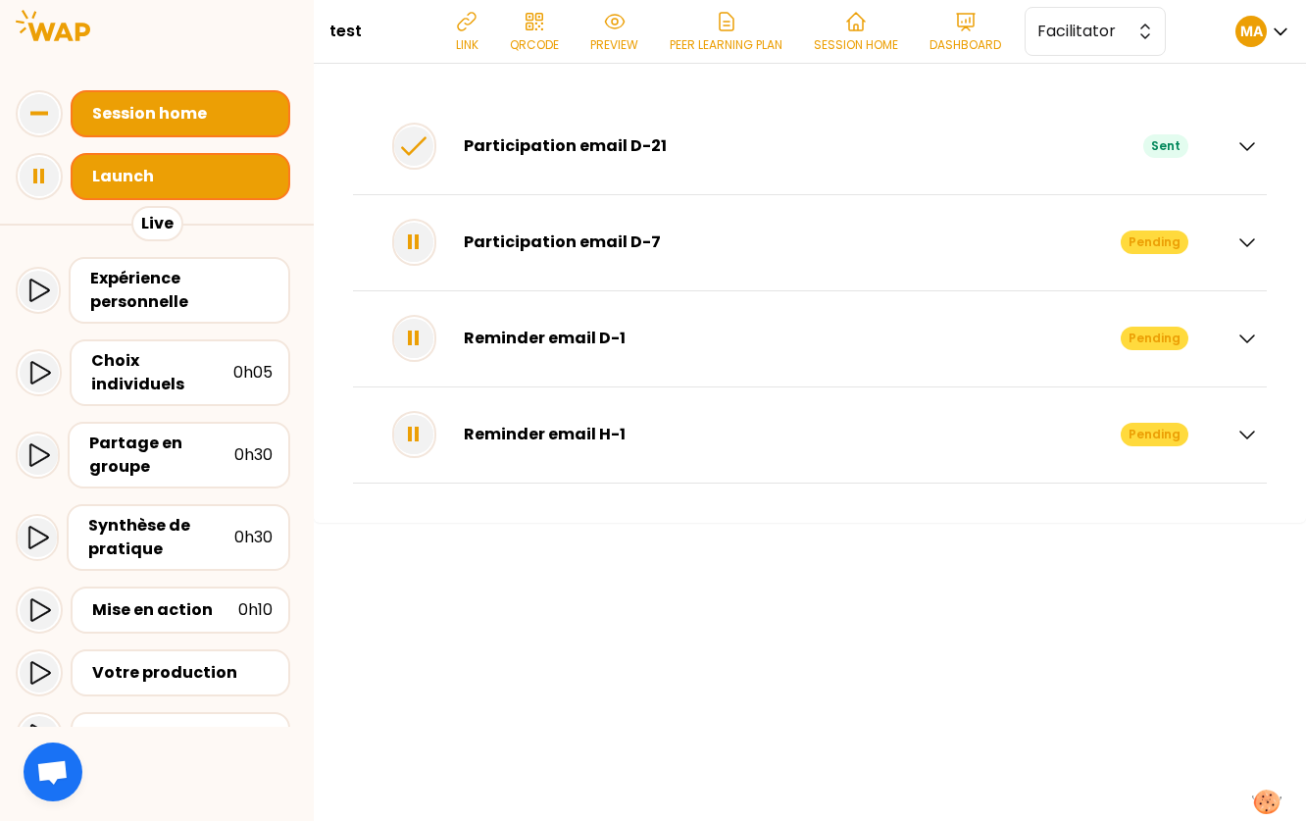
click at [573, 139] on div "Participation email D-21" at bounding box center [804, 146] width 680 height 24
click at [39, 176] on icon at bounding box center [39, 176] width 39 height 39
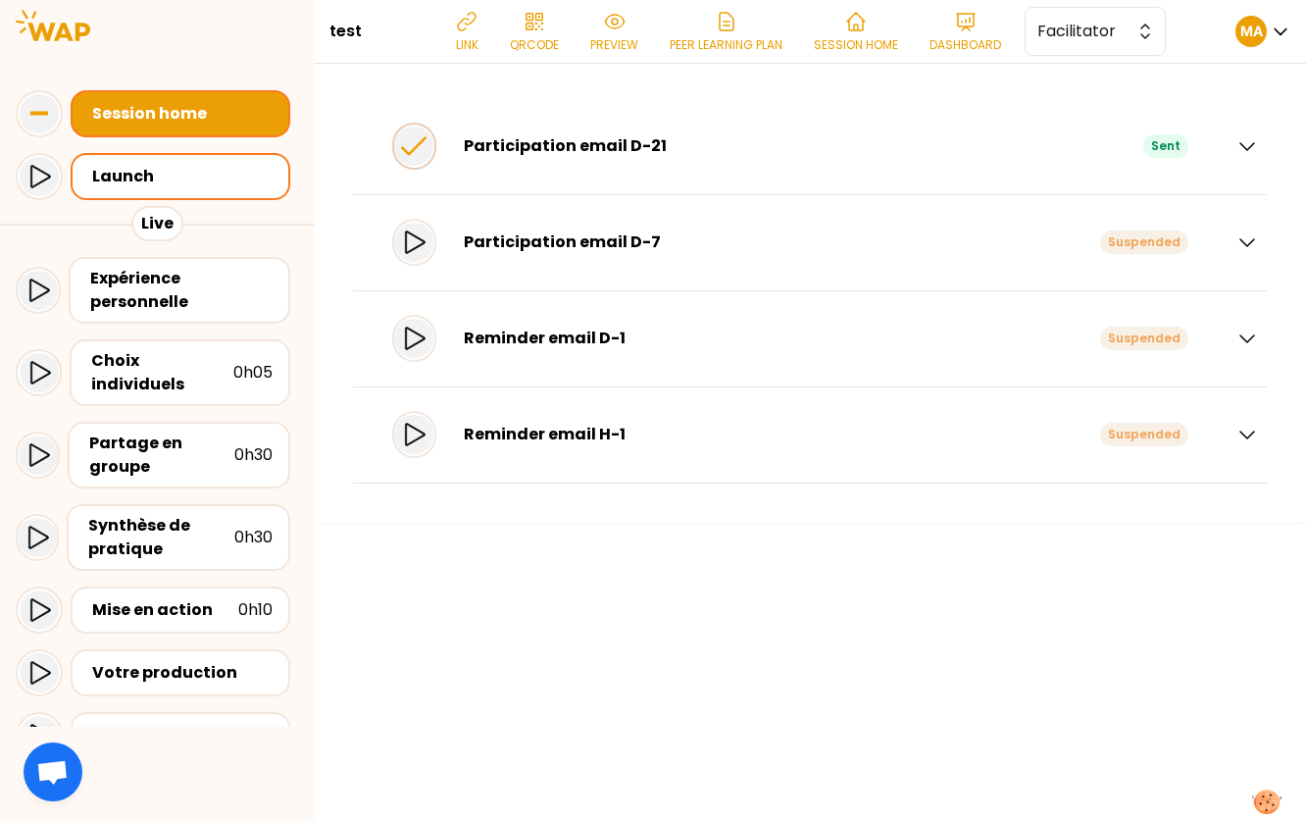
click at [419, 151] on icon at bounding box center [413, 145] width 39 height 39
drag, startPoint x: 43, startPoint y: 181, endPoint x: 106, endPoint y: 176, distance: 63.0
click at [43, 181] on icon at bounding box center [40, 177] width 20 height 23
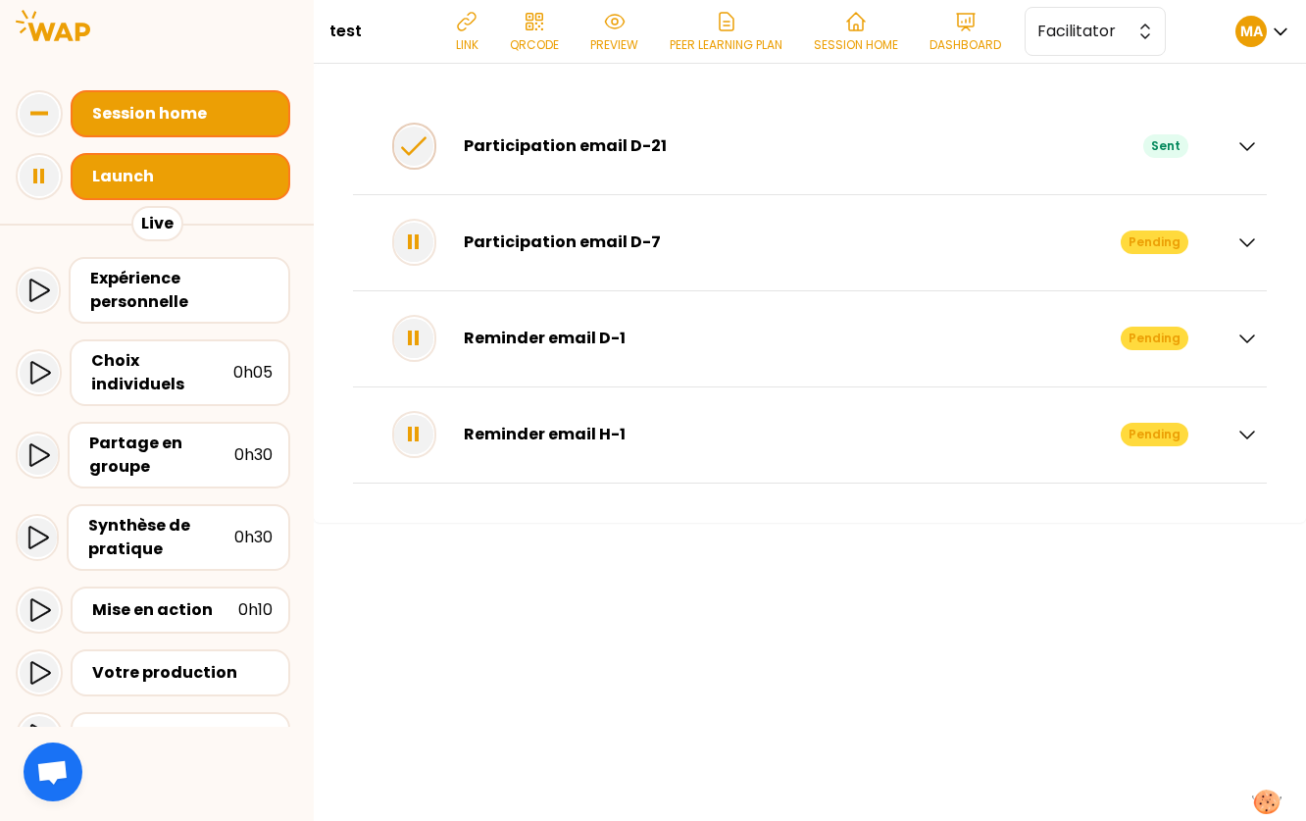
click at [433, 147] on icon at bounding box center [413, 145] width 39 height 39
click at [675, 152] on div "Participation email D-21" at bounding box center [804, 146] width 680 height 24
click at [1247, 145] on icon "button" at bounding box center [1247, 146] width 24 height 24
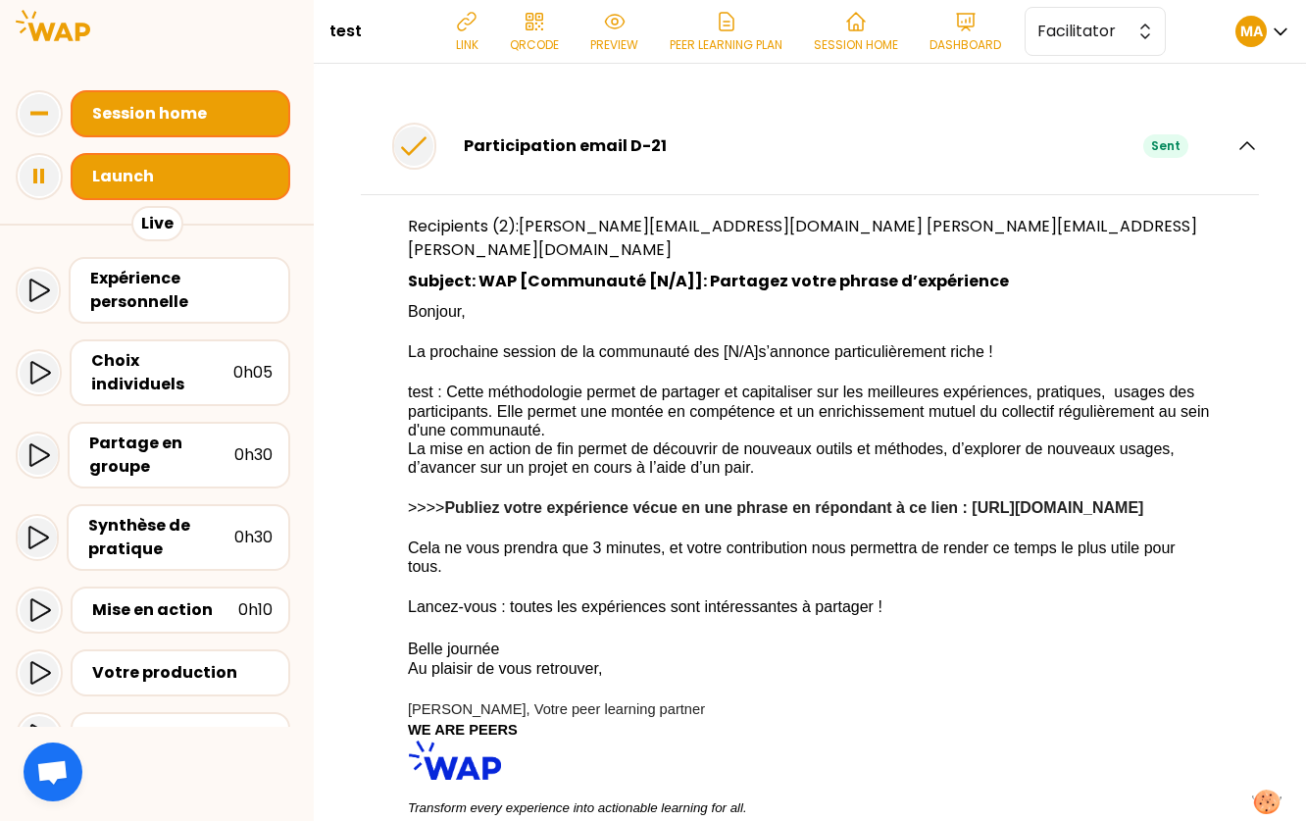
click at [370, 114] on div "Participation email D-21 Sent Recipients (2): [EMAIL_ADDRESS][DOMAIN_NAME] [EMA…" at bounding box center [810, 494] width 914 height 790
click at [1235, 151] on icon "button" at bounding box center [1247, 146] width 24 height 24
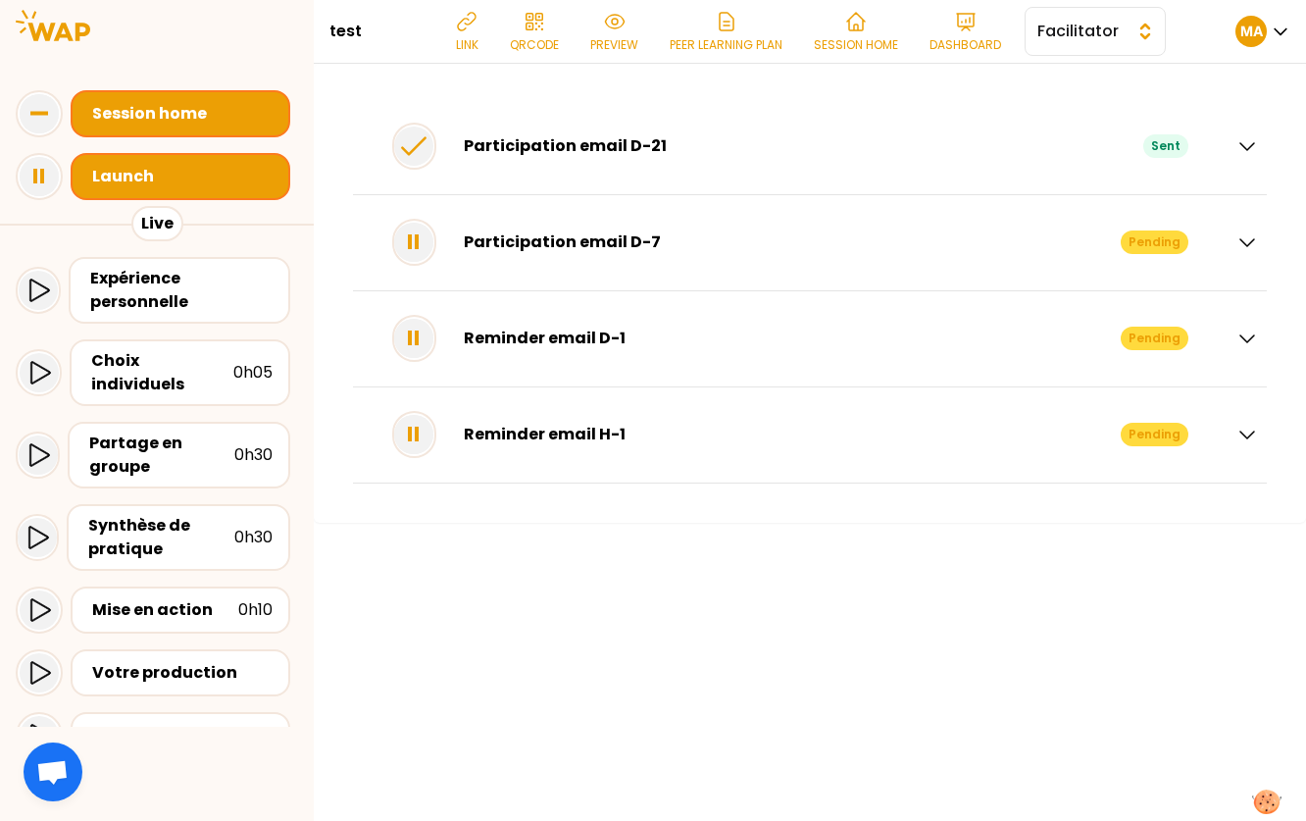
click at [1106, 38] on span "Facilitator" at bounding box center [1081, 32] width 88 height 24
click at [1104, 71] on span "Editor" at bounding box center [1107, 81] width 84 height 24
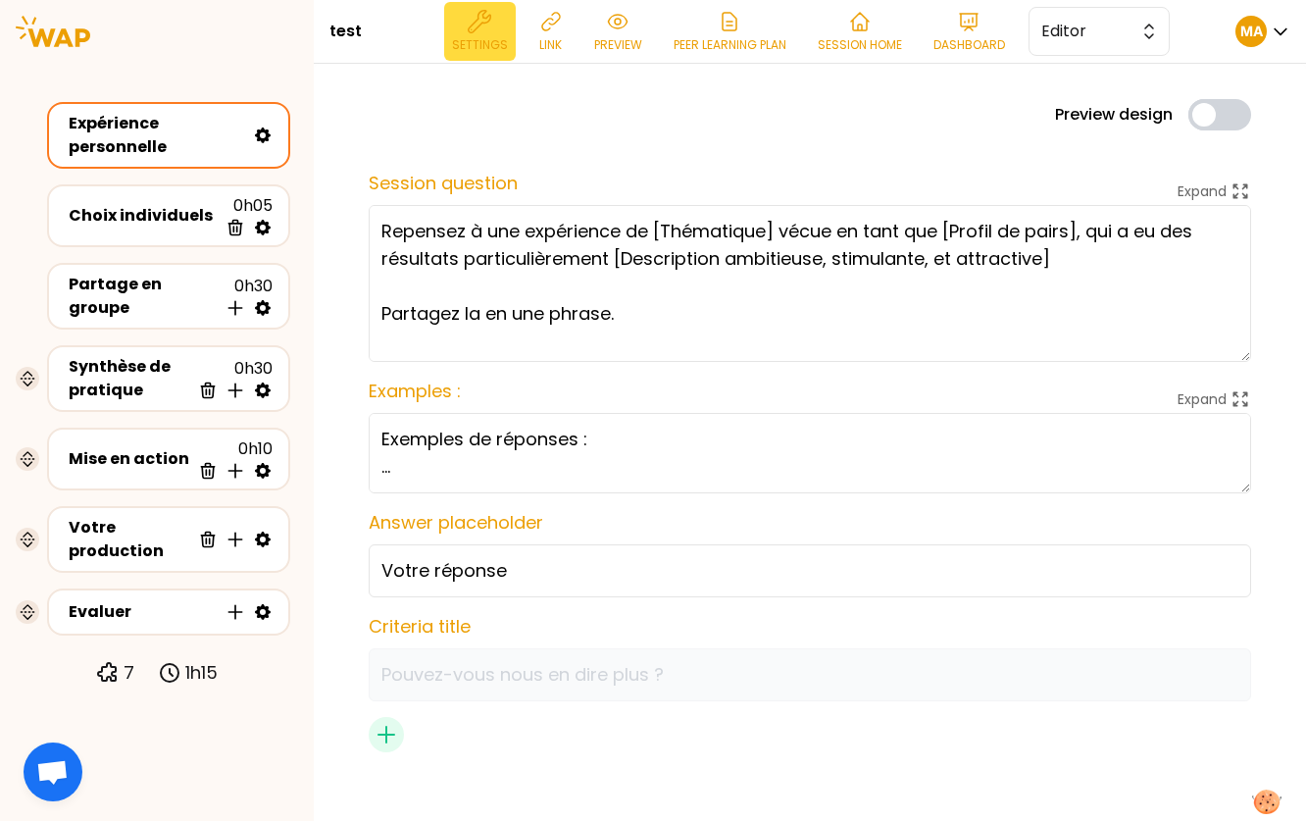
click at [486, 38] on p "Settings" at bounding box center [480, 45] width 56 height 16
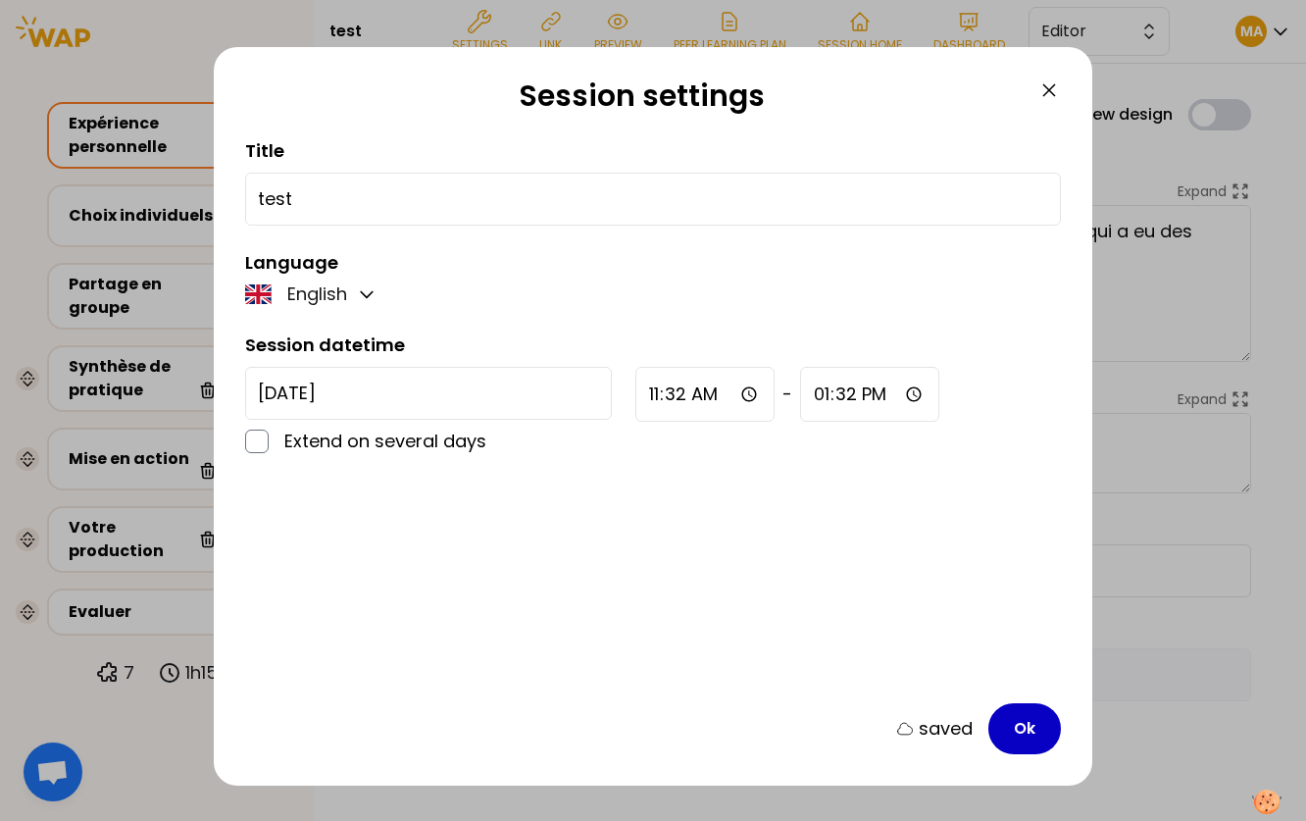
click at [381, 393] on input "[DATE]" at bounding box center [428, 393] width 367 height 53
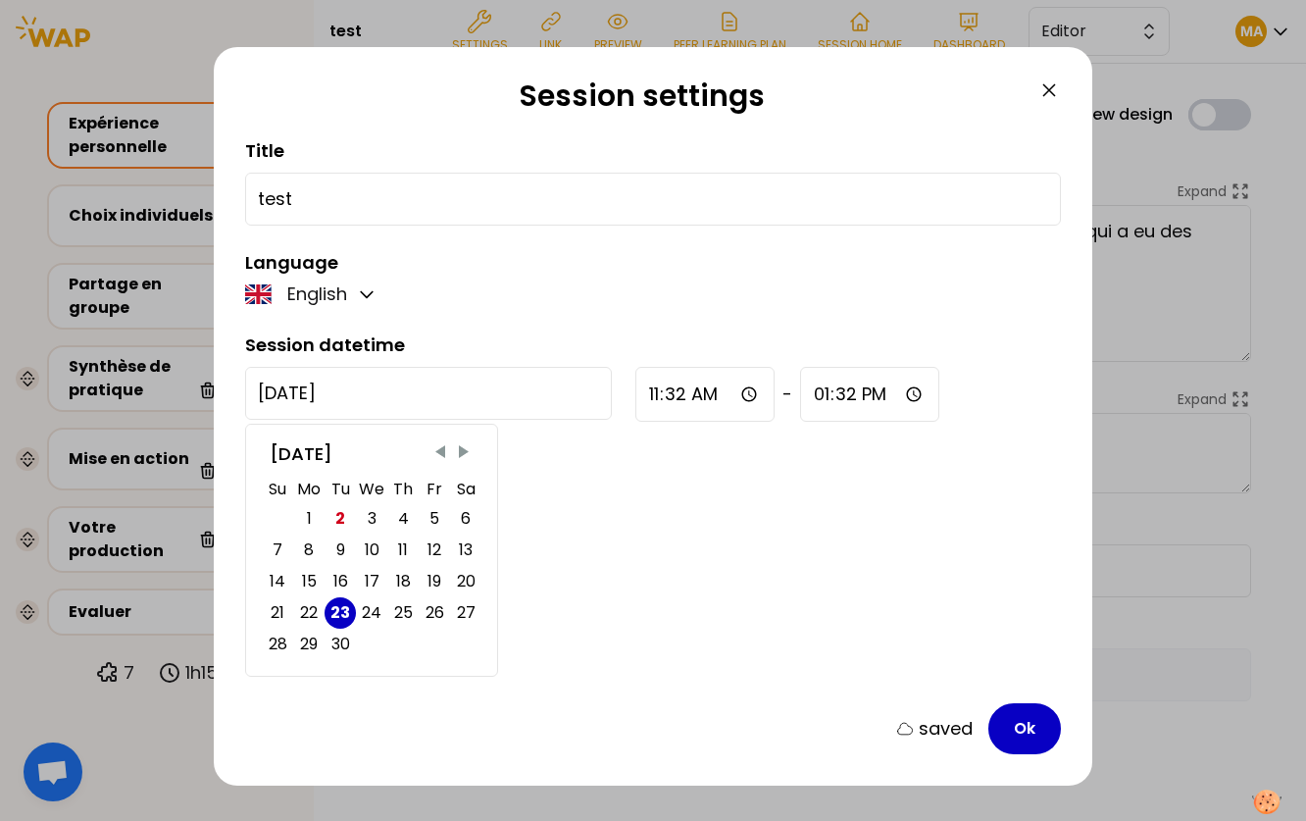
drag, startPoint x: 341, startPoint y: 549, endPoint x: 363, endPoint y: 555, distance: 22.4
click at [341, 550] on div "9" at bounding box center [340, 549] width 9 height 27
type input "[DATE]"
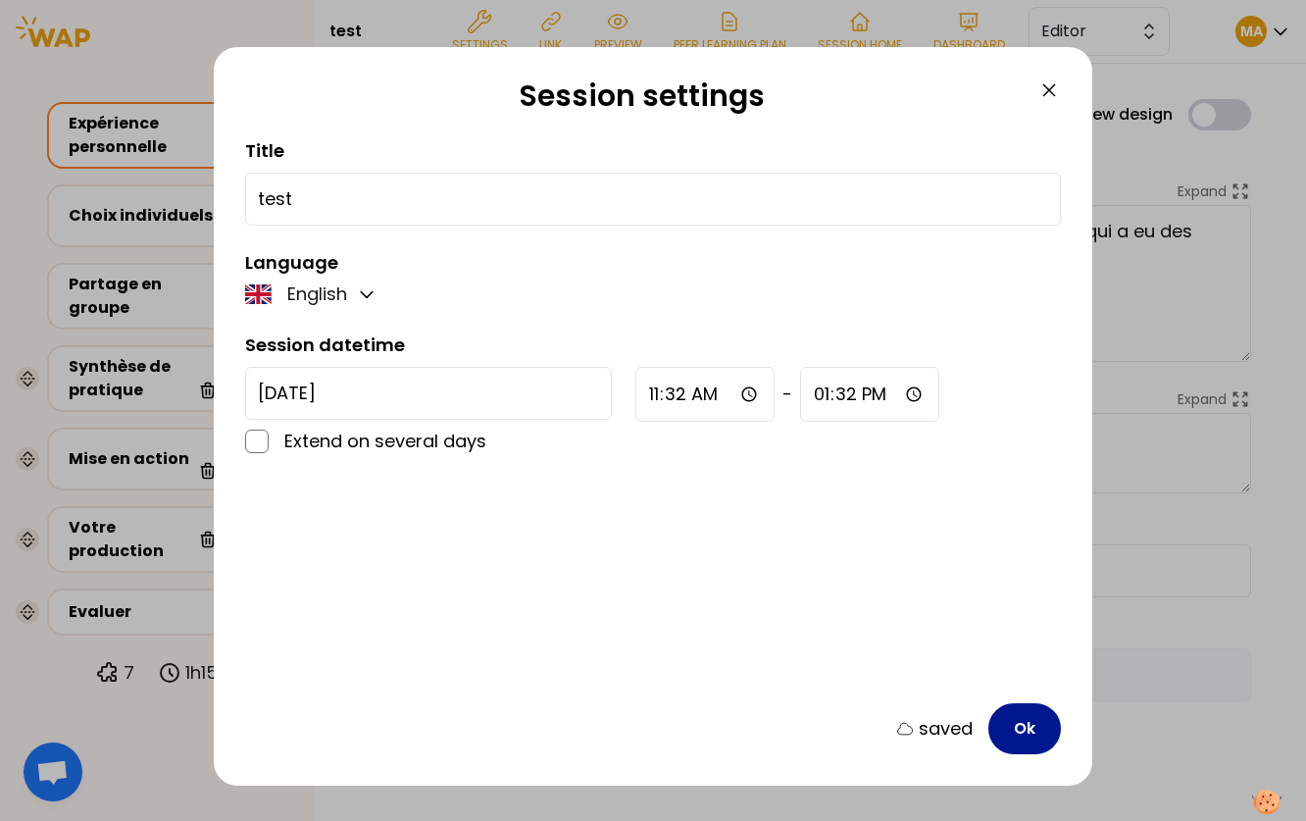
click at [1025, 724] on button "Ok" at bounding box center [1024, 728] width 73 height 51
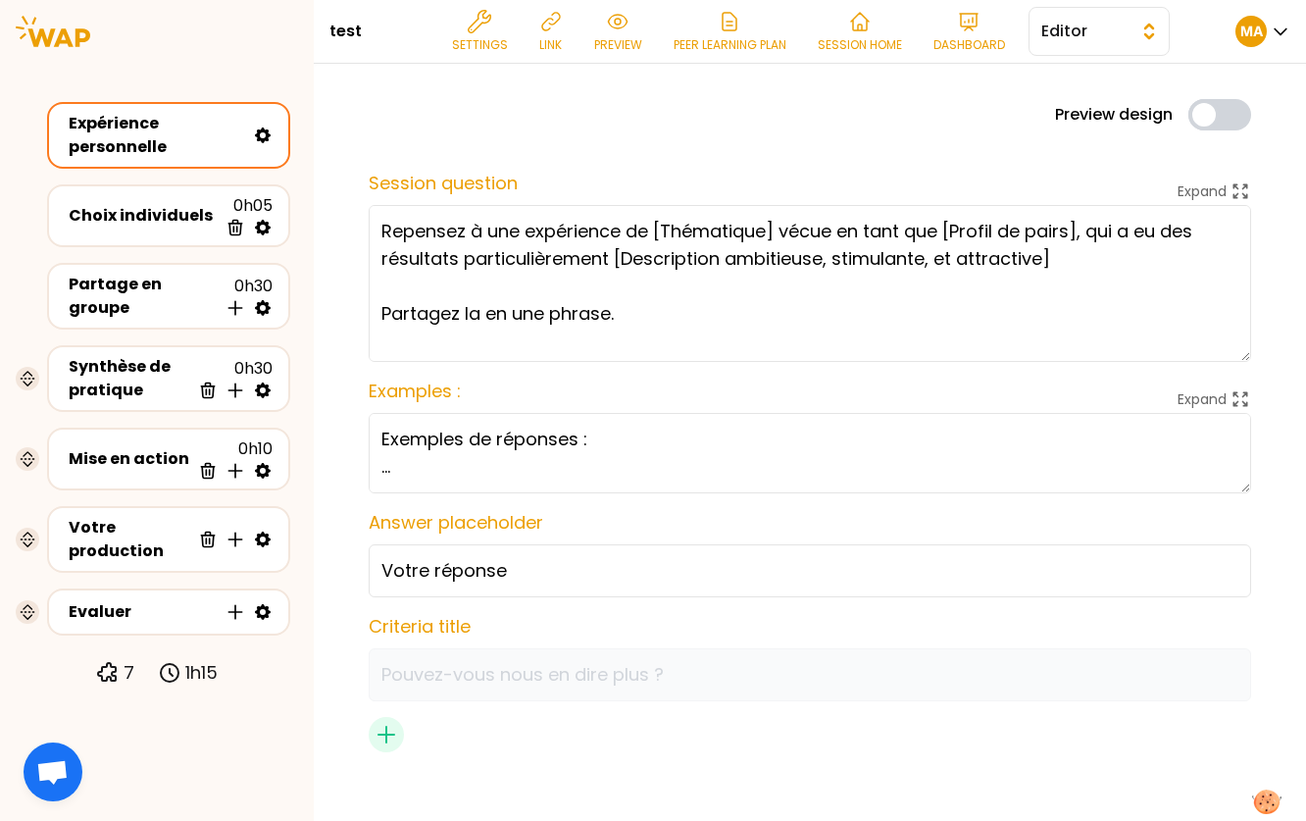
click at [1097, 50] on button "Editor" at bounding box center [1099, 31] width 141 height 49
click at [1087, 109] on span "Facilitator" at bounding box center [1111, 112] width 84 height 24
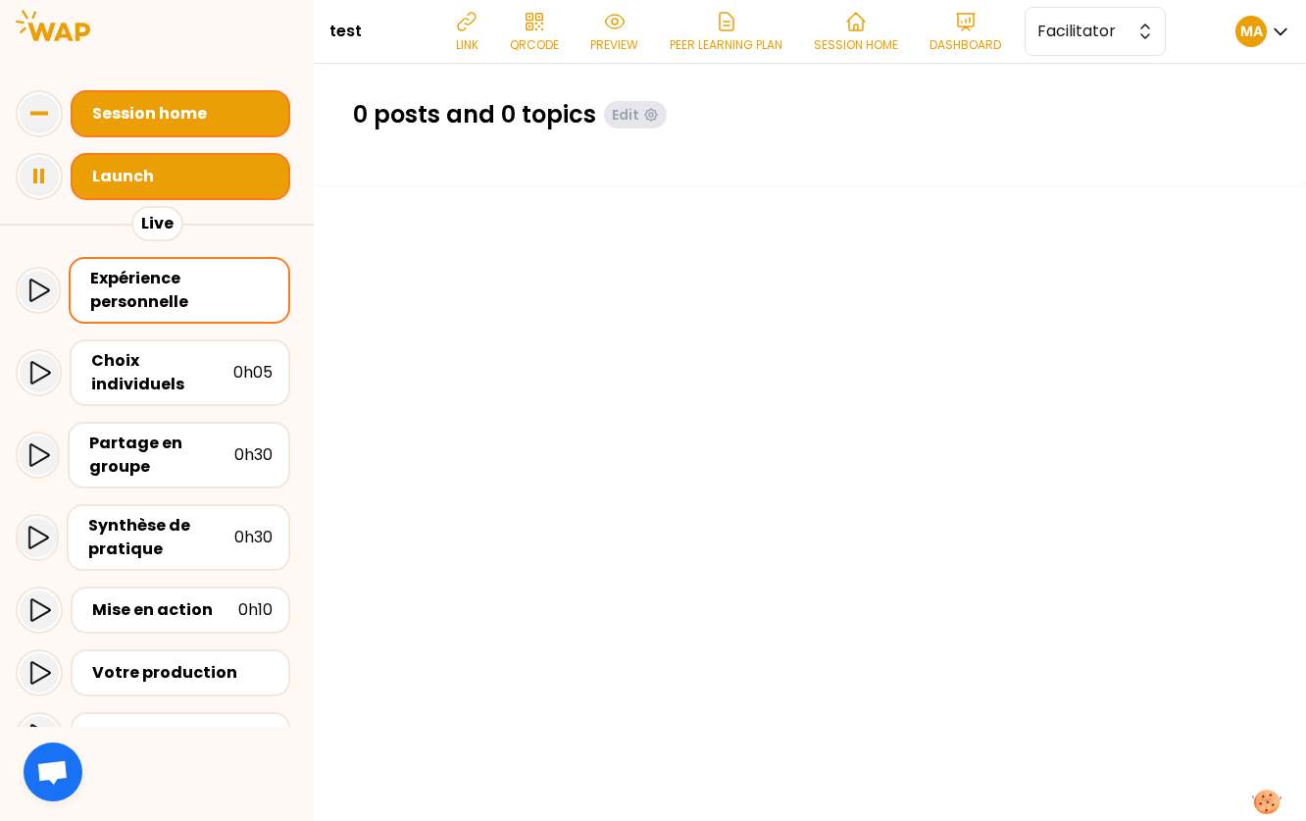
click at [135, 182] on div "Launch" at bounding box center [186, 177] width 188 height 24
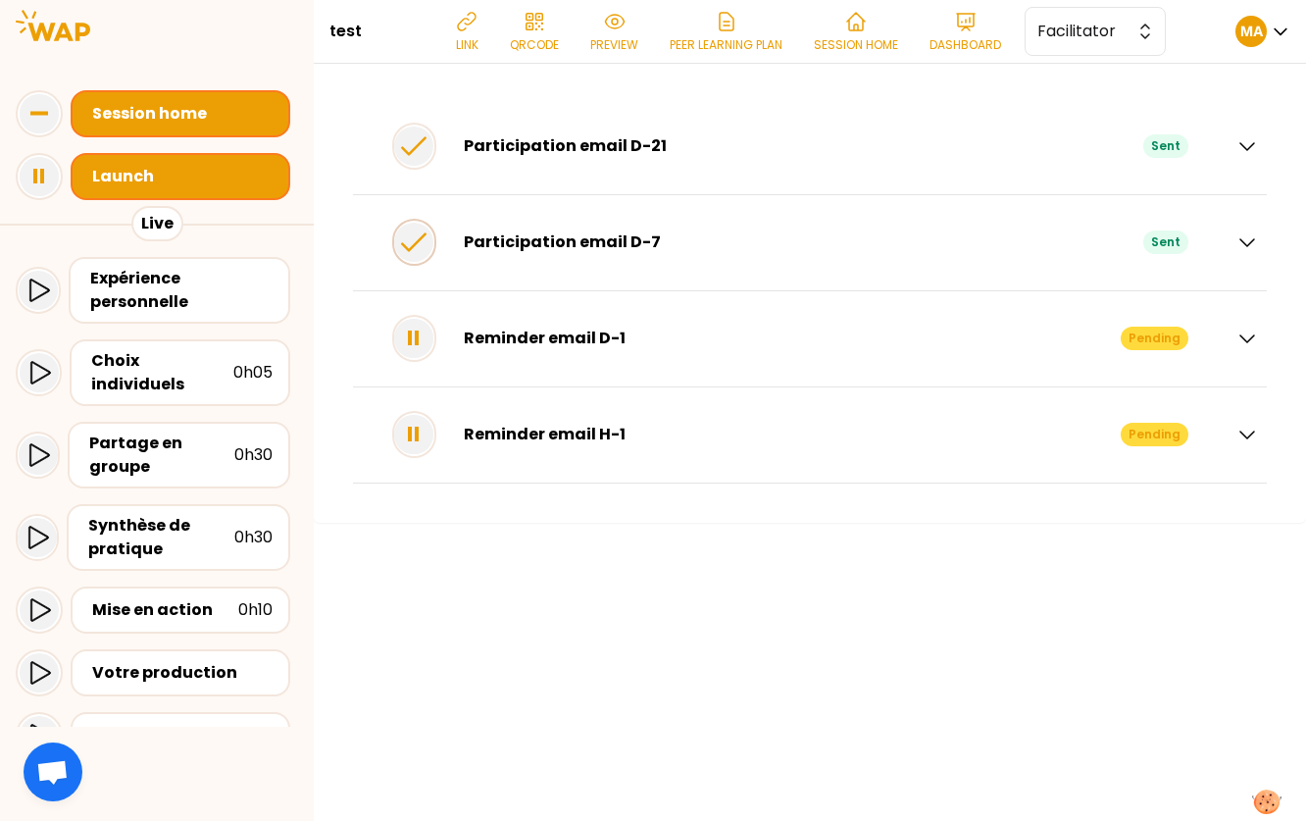
click at [433, 255] on icon at bounding box center [413, 242] width 39 height 39
click at [667, 262] on div "Participation email D-7 Sent" at bounding box center [798, 242] width 812 height 55
